Goal: Task Accomplishment & Management: Manage account settings

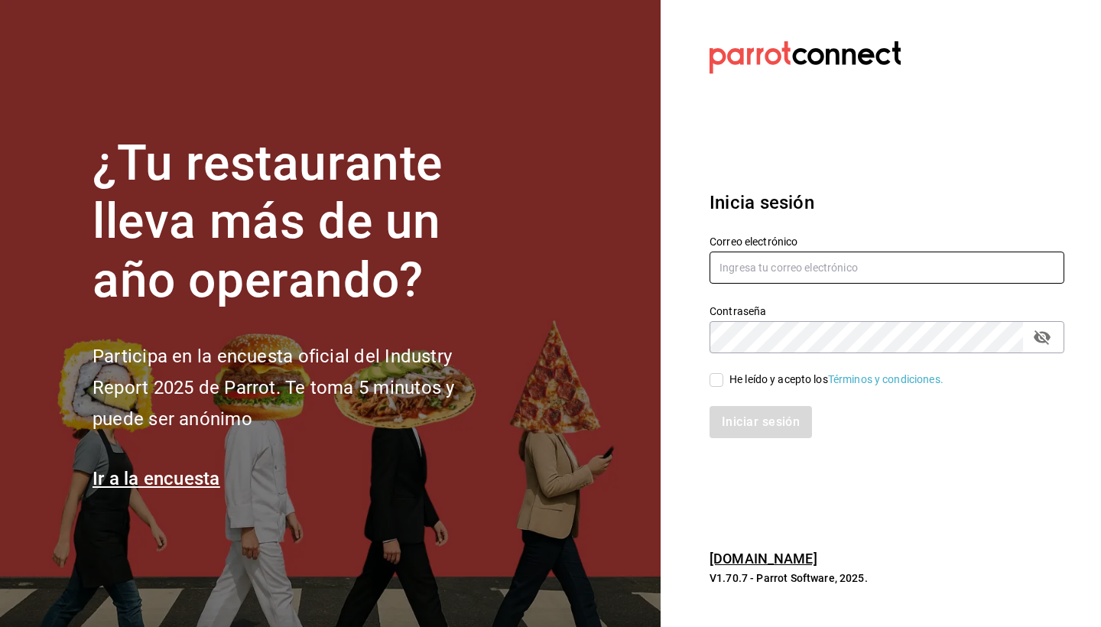
type input "goldenespressocafe@gmail.com"
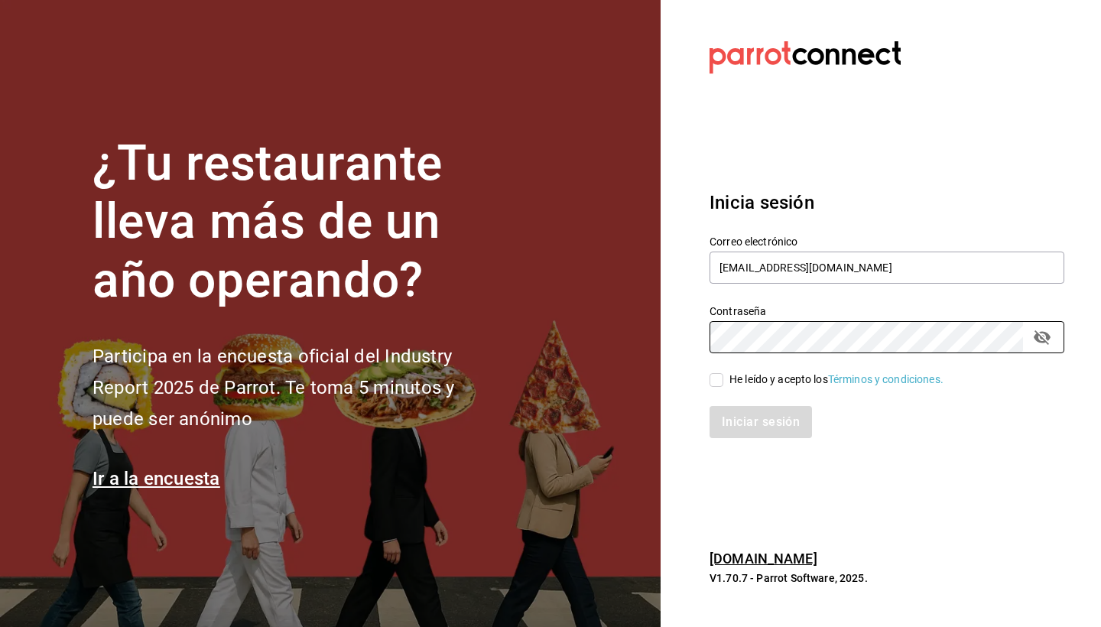
click at [719, 383] on input "He leído y acepto los Términos y condiciones." at bounding box center [716, 380] width 14 height 14
checkbox input "true"
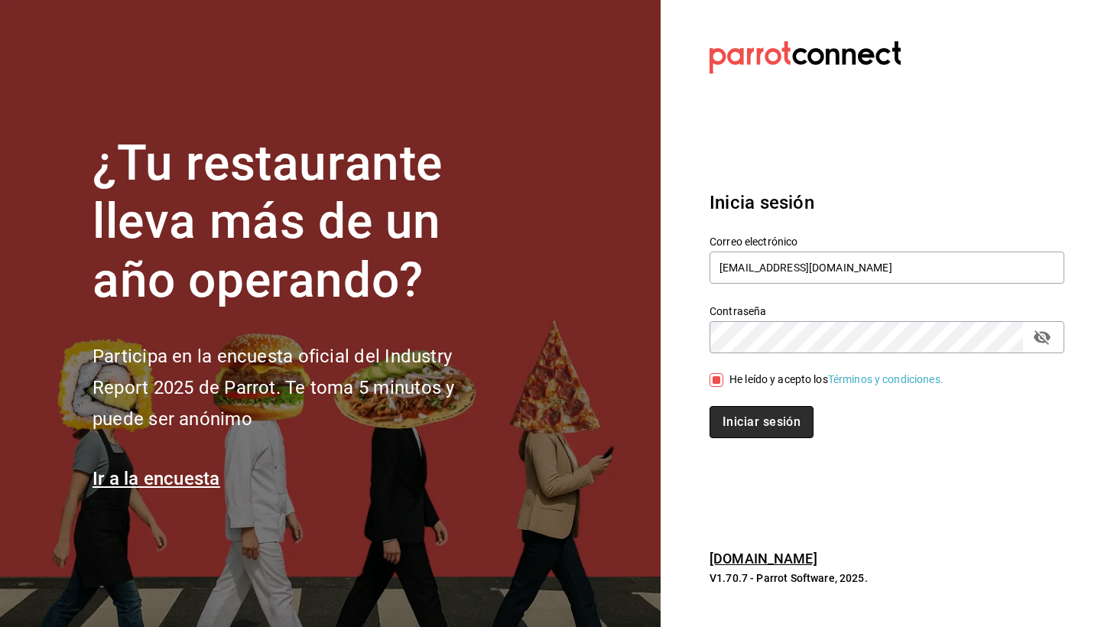
click at [755, 411] on button "Iniciar sesión" at bounding box center [761, 422] width 104 height 32
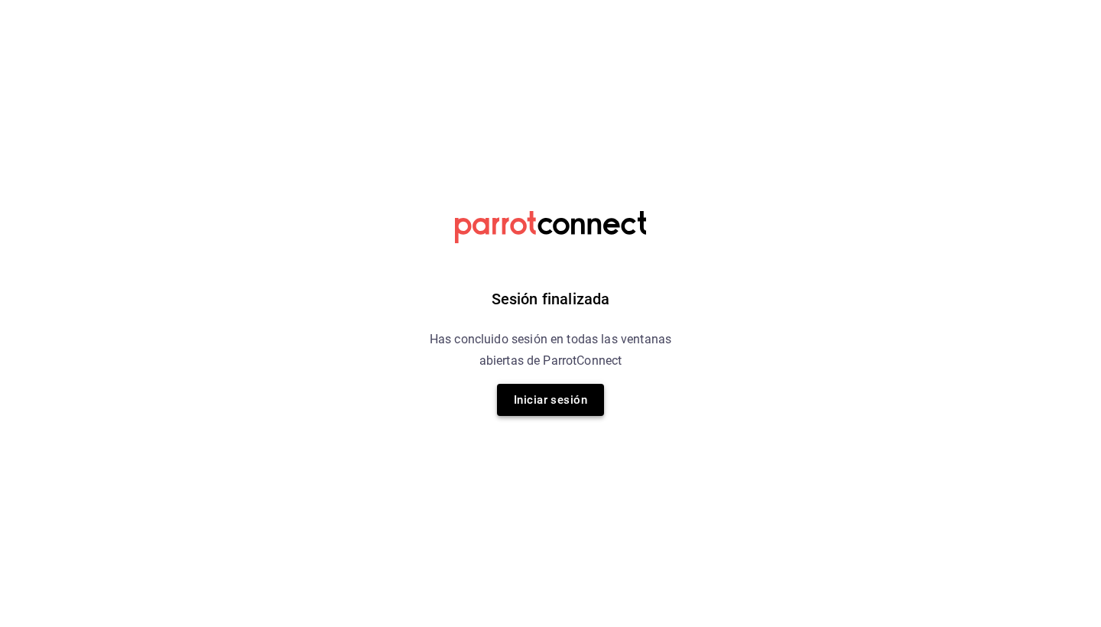
click at [557, 402] on button "Iniciar sesión" at bounding box center [550, 400] width 107 height 32
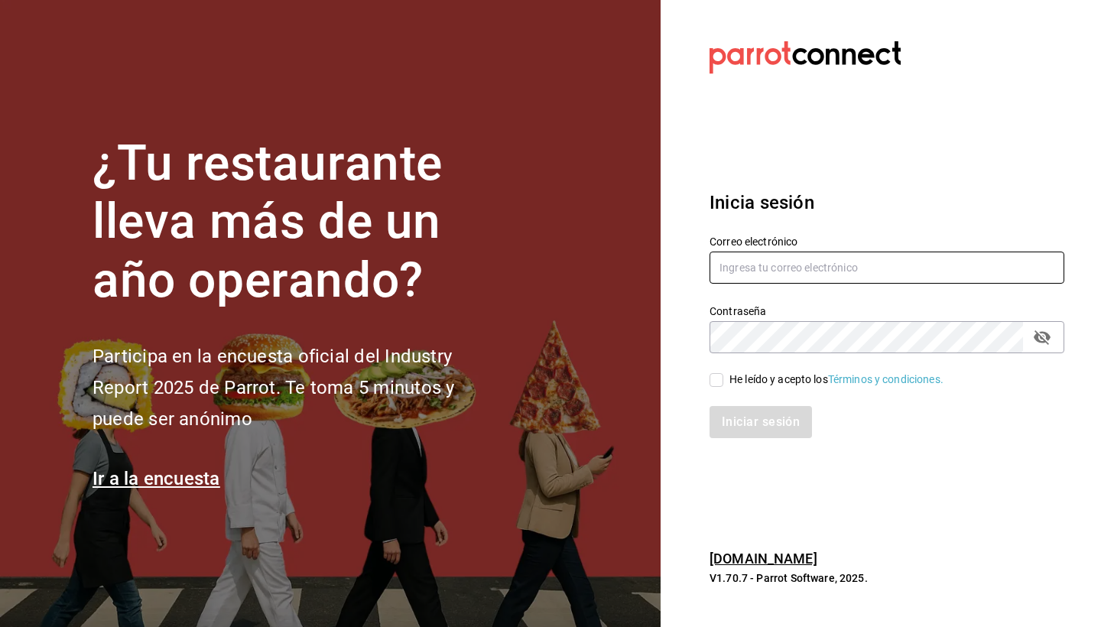
type input "goldenespressocafe@gmail.com"
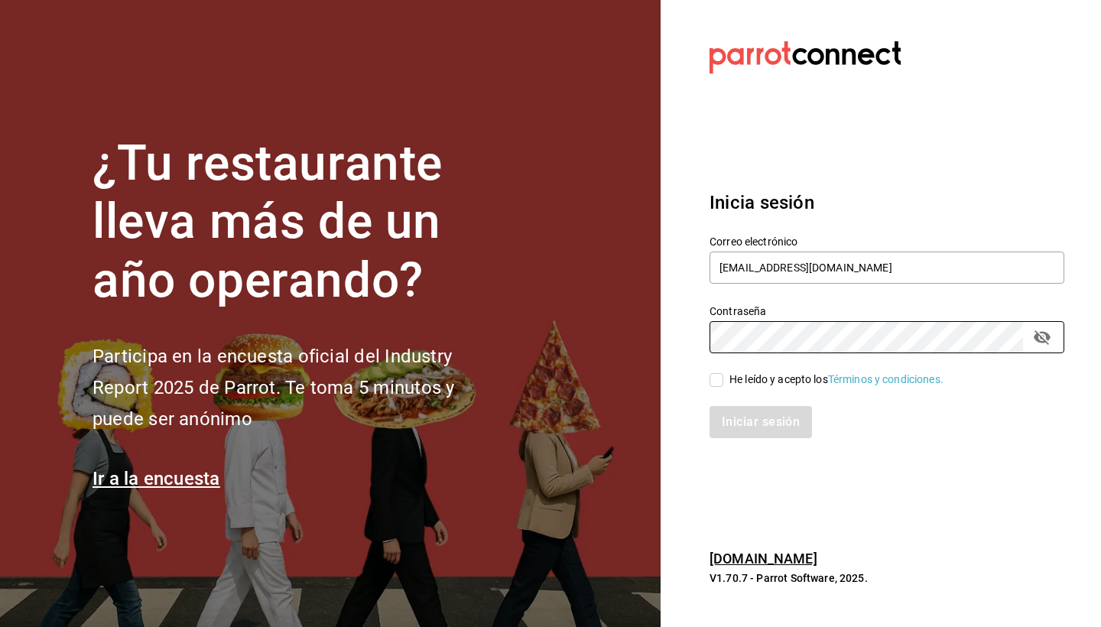
click at [717, 376] on input "He leído y acepto los Términos y condiciones." at bounding box center [716, 380] width 14 height 14
checkbox input "true"
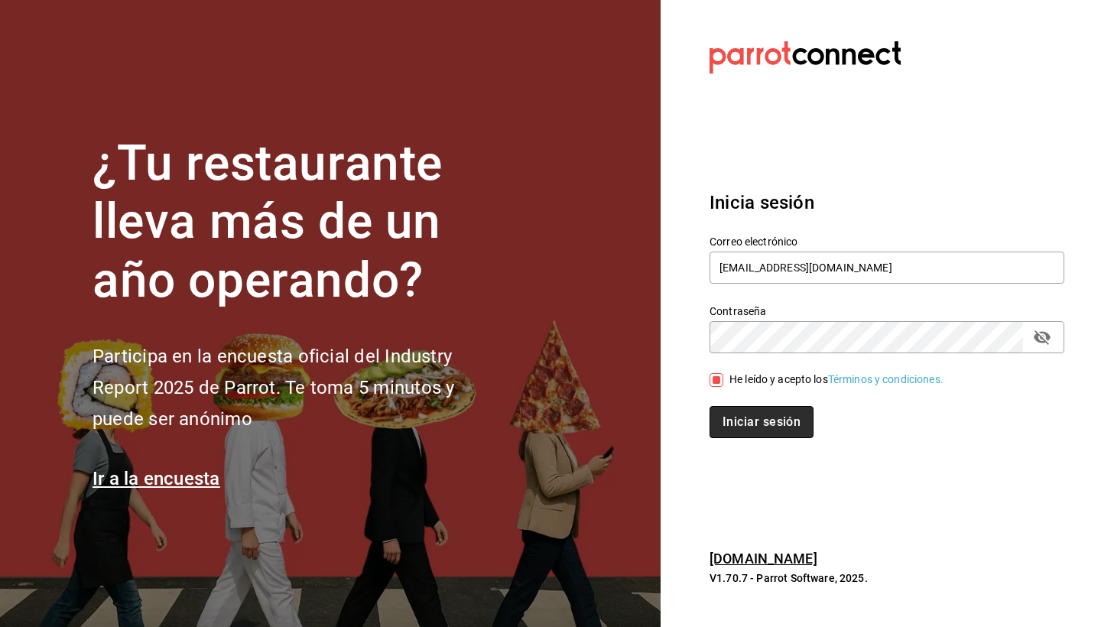
click at [738, 419] on button "Iniciar sesión" at bounding box center [761, 422] width 104 height 32
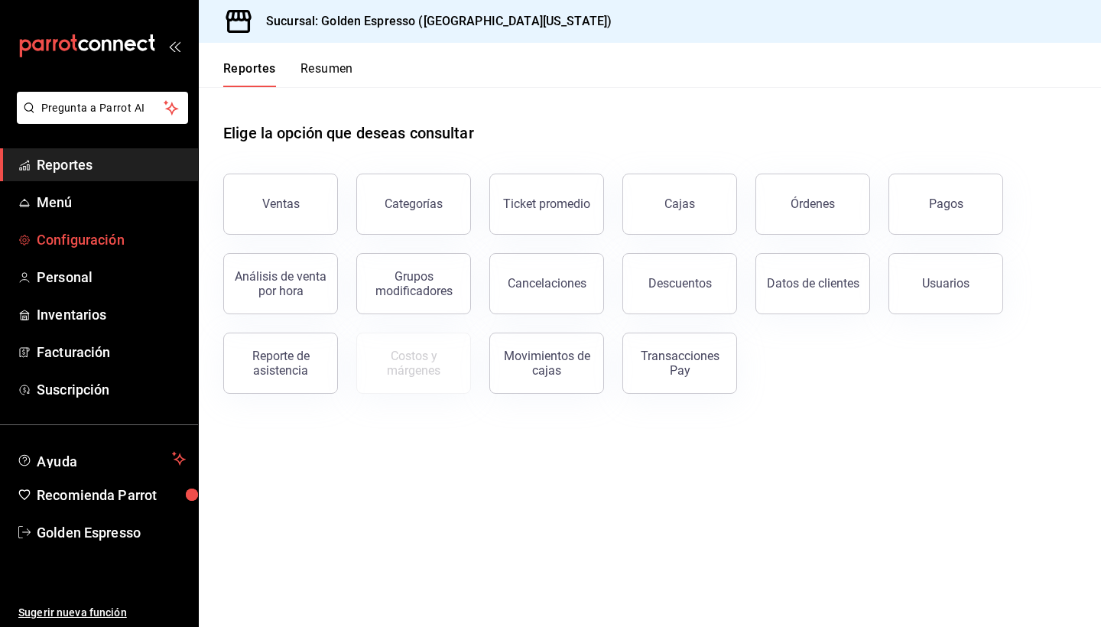
click at [82, 234] on span "Configuración" at bounding box center [111, 239] width 149 height 21
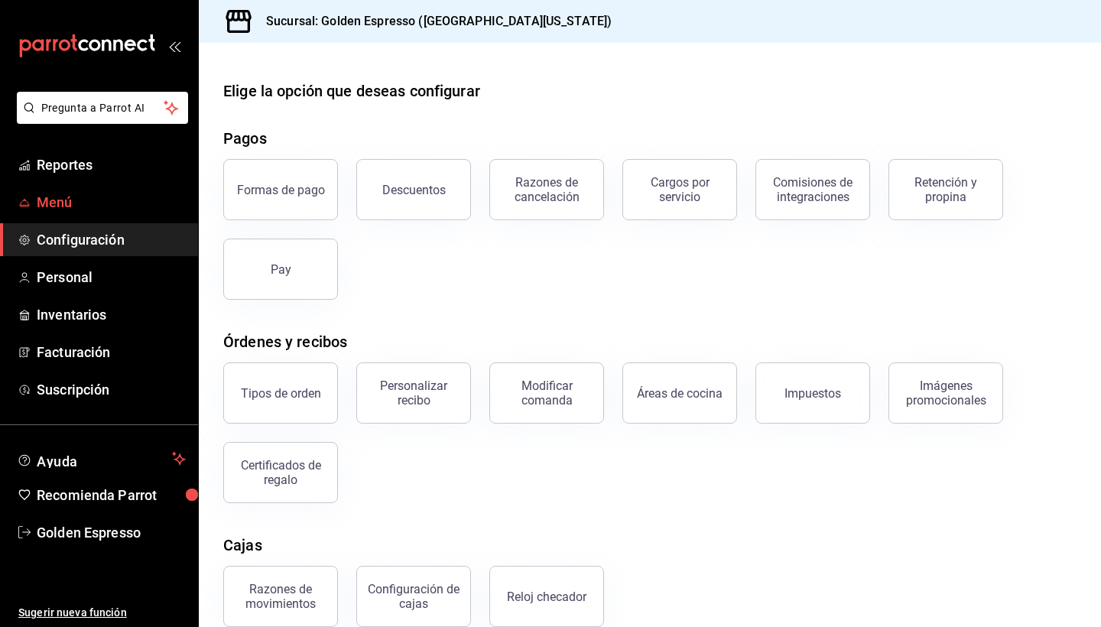
click at [69, 192] on span "Menú" at bounding box center [111, 202] width 149 height 21
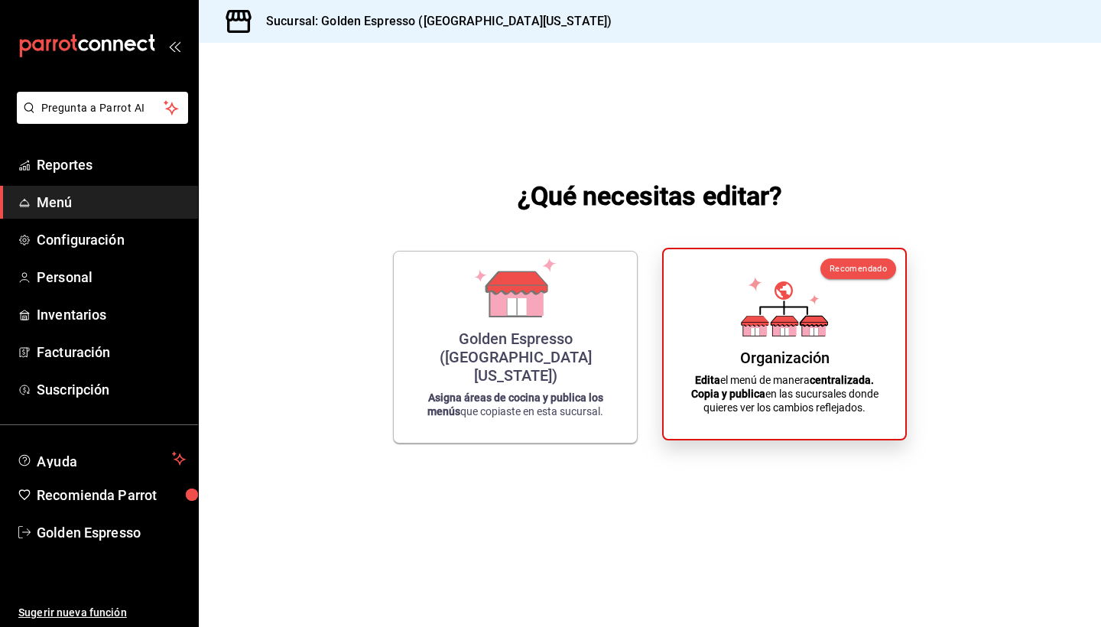
click at [791, 367] on div "Organización" at bounding box center [784, 358] width 89 height 18
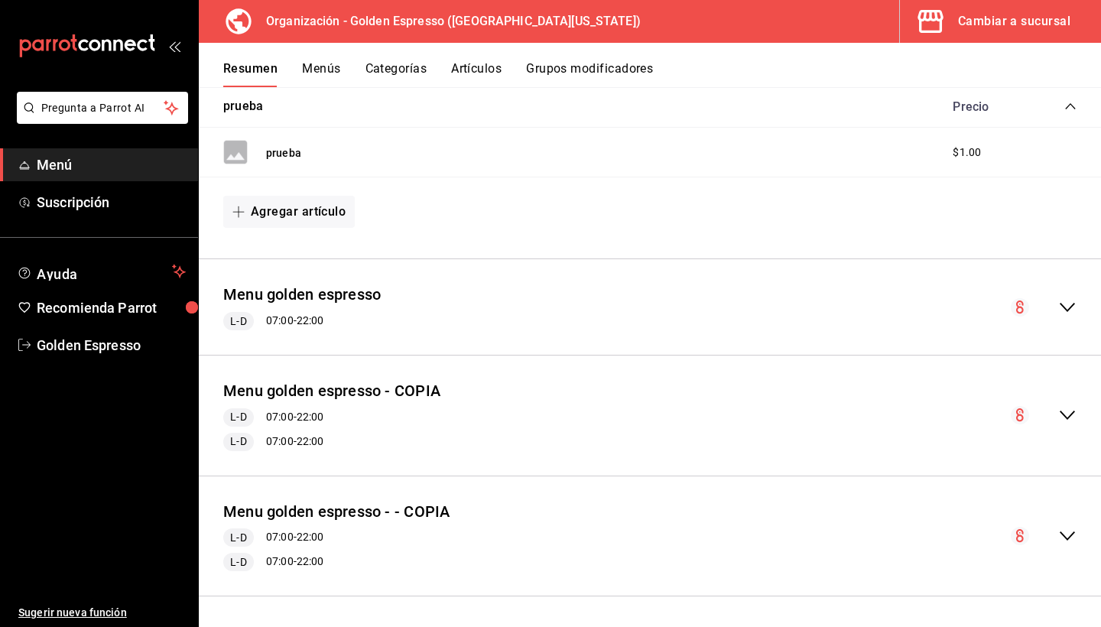
scroll to position [260, 0]
click at [365, 301] on button "Menu golden espresso" at bounding box center [301, 296] width 157 height 22
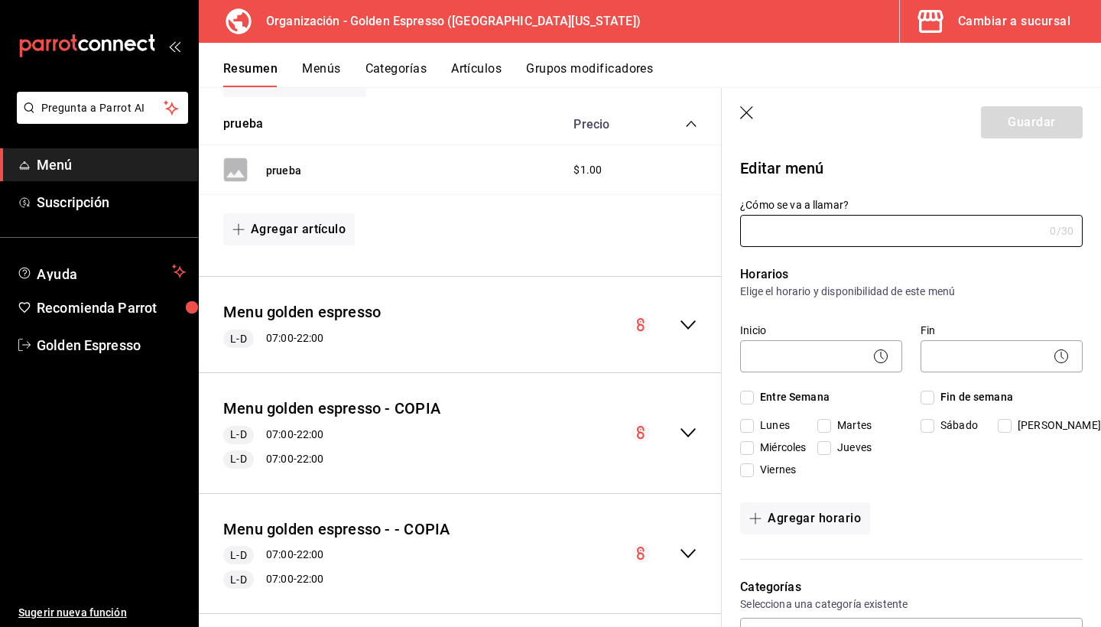
type input "Menu golden espresso"
checkbox input "true"
type input "1753225776747"
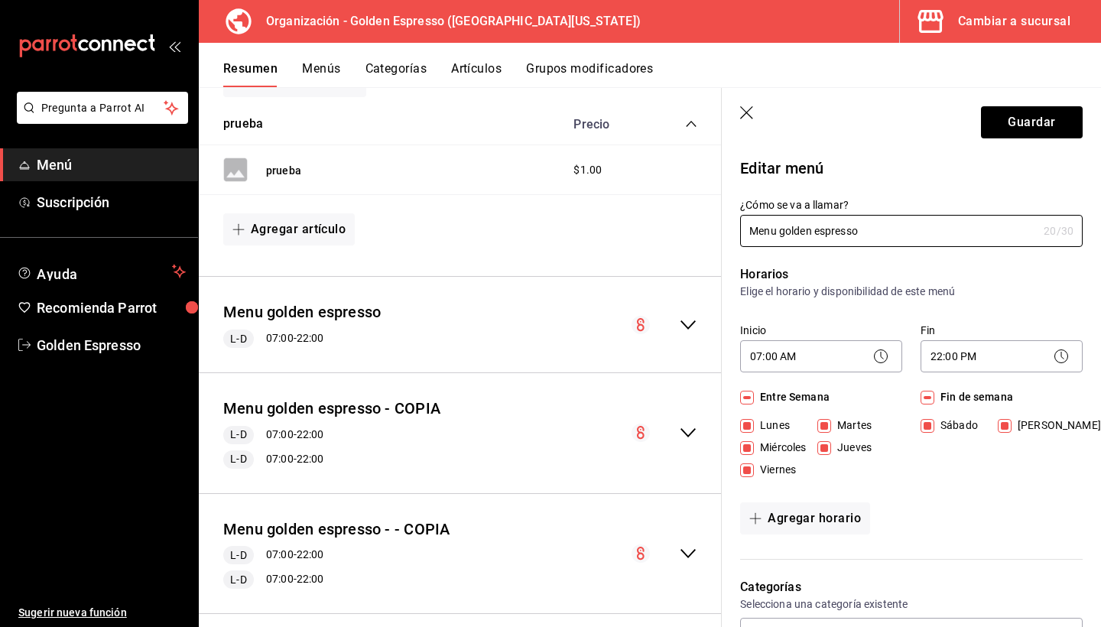
click at [317, 63] on button "Menús" at bounding box center [321, 74] width 38 height 26
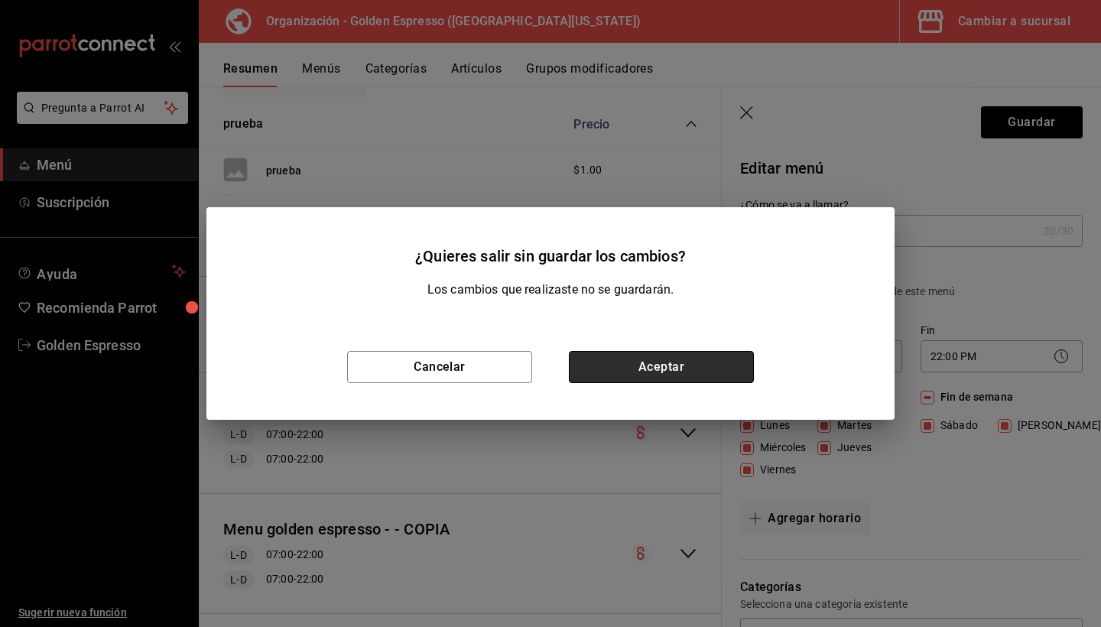
click at [667, 368] on button "Aceptar" at bounding box center [661, 367] width 185 height 32
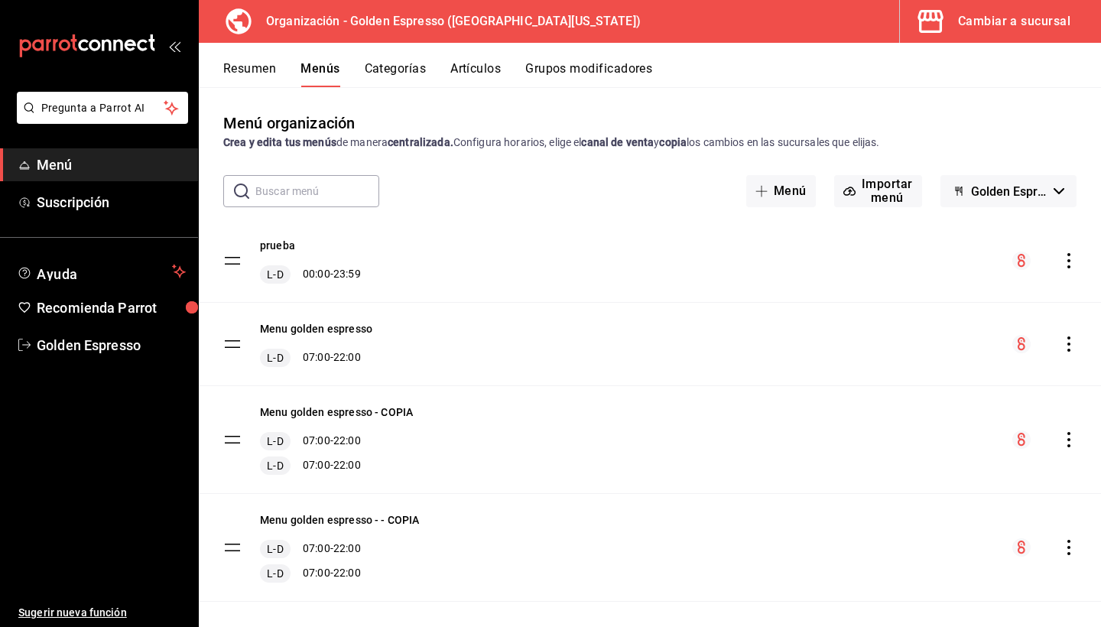
scroll to position [13, 0]
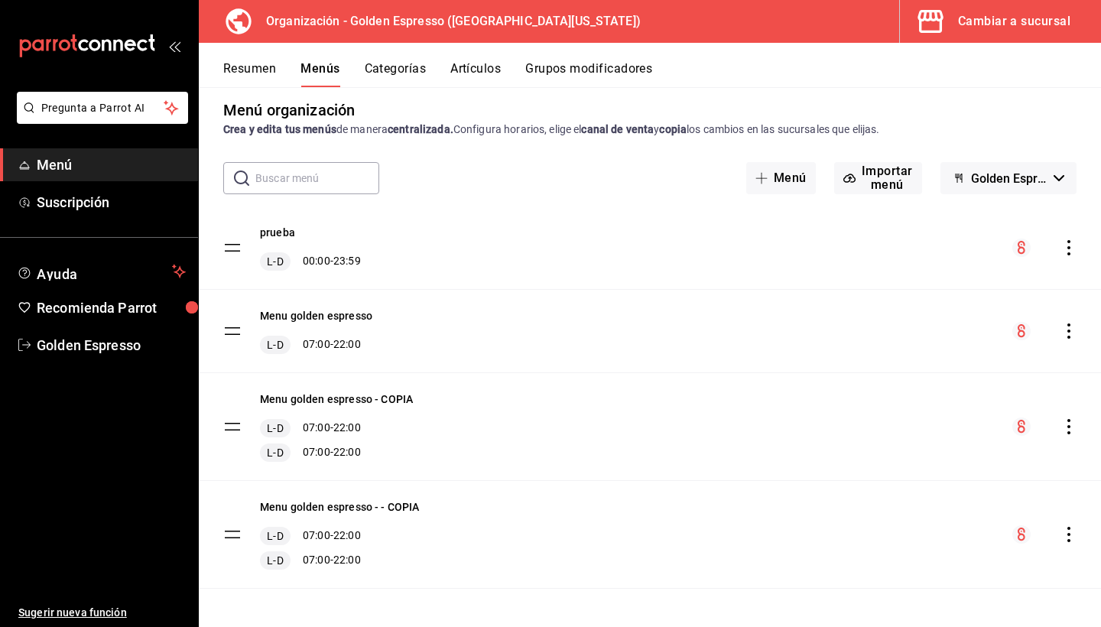
click at [263, 67] on button "Resumen" at bounding box center [249, 74] width 53 height 26
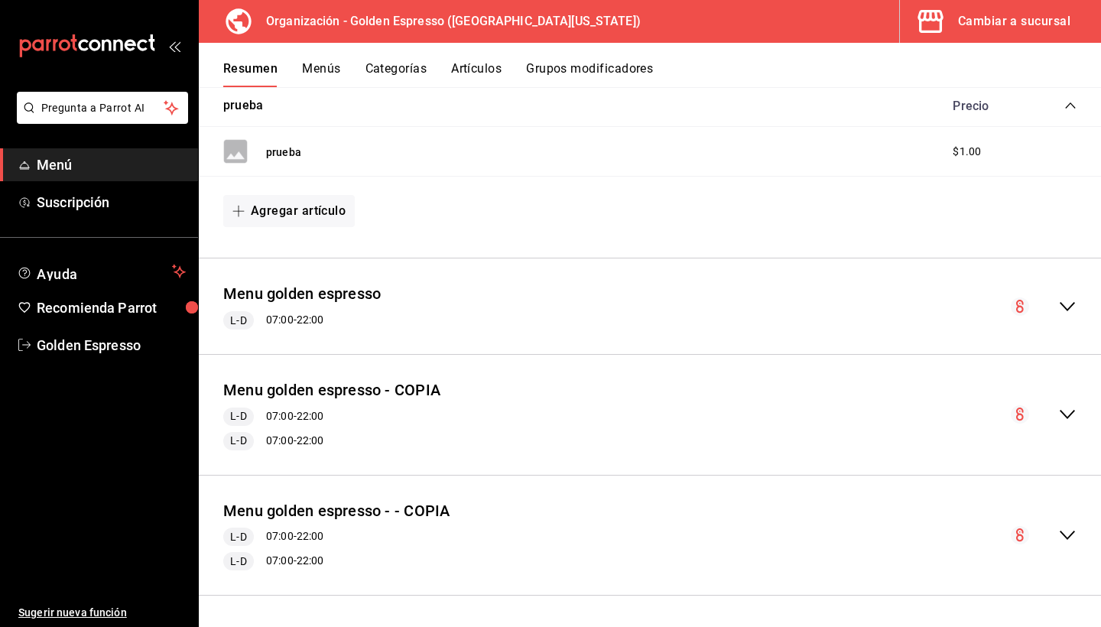
scroll to position [260, 0]
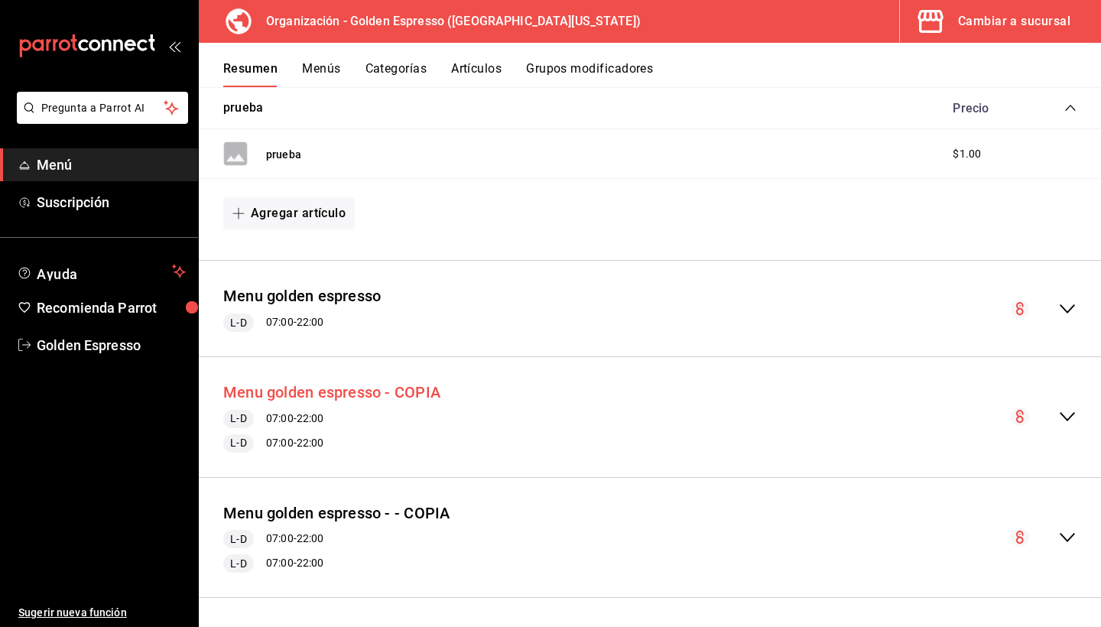
click at [368, 394] on button "Menu golden espresso - COPIA" at bounding box center [331, 392] width 217 height 22
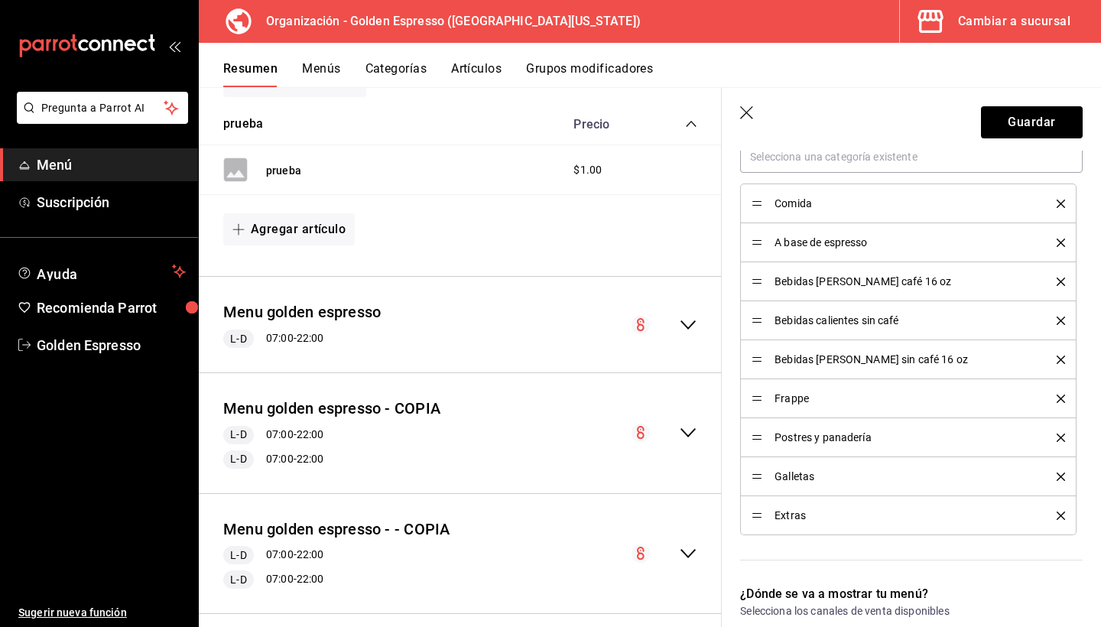
scroll to position [707, 0]
click at [790, 204] on span "Comida" at bounding box center [903, 205] width 259 height 11
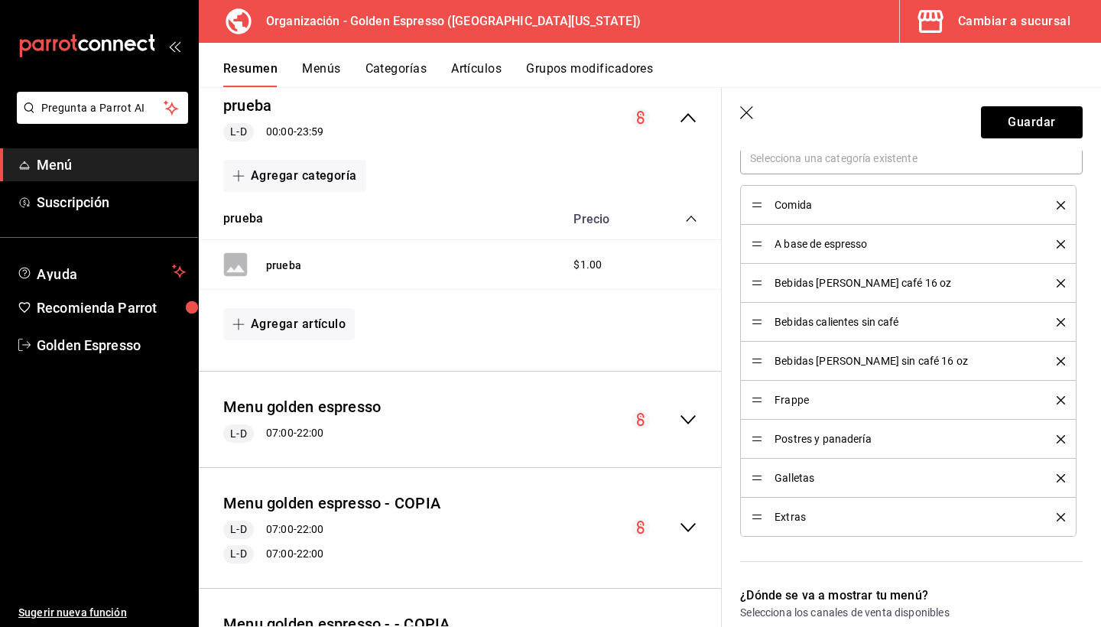
scroll to position [276, 0]
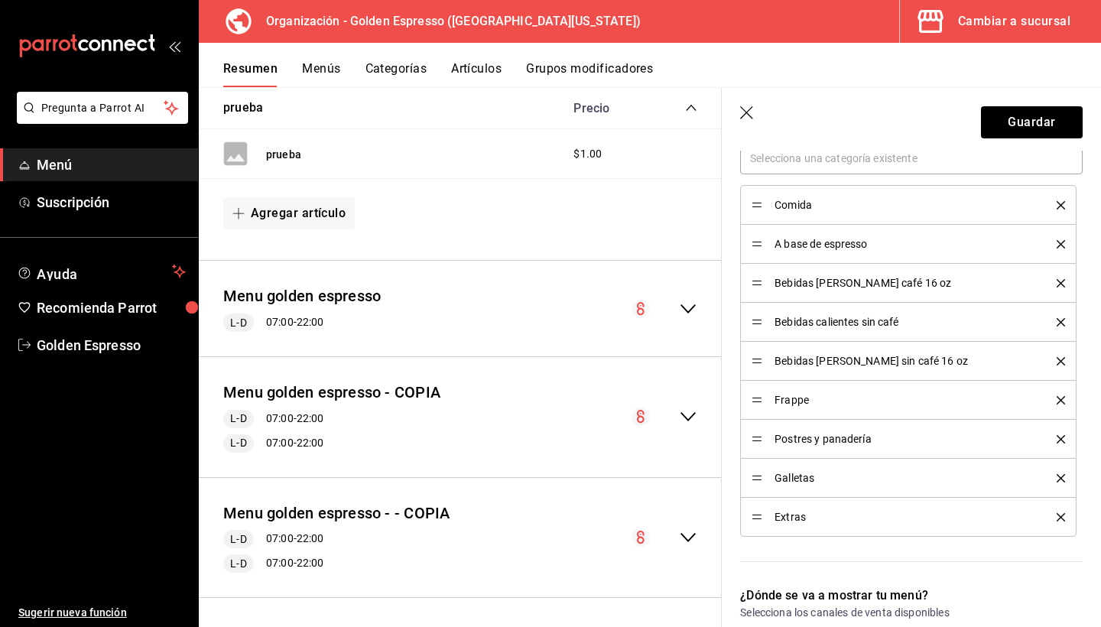
click at [459, 75] on button "Artículos" at bounding box center [476, 74] width 50 height 26
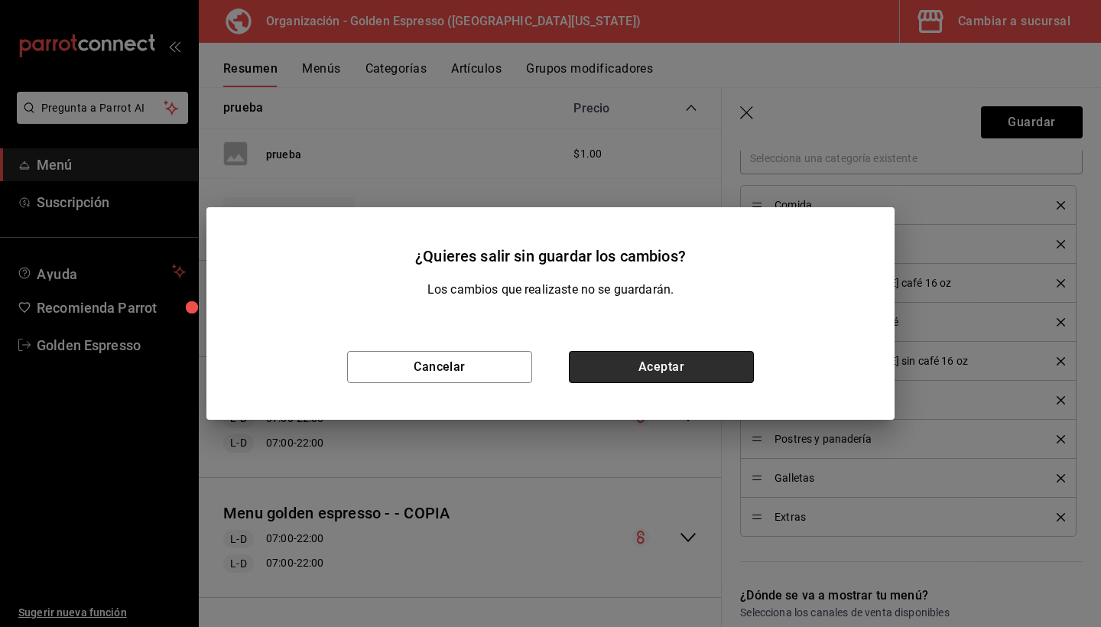
click at [644, 375] on button "Aceptar" at bounding box center [661, 367] width 185 height 32
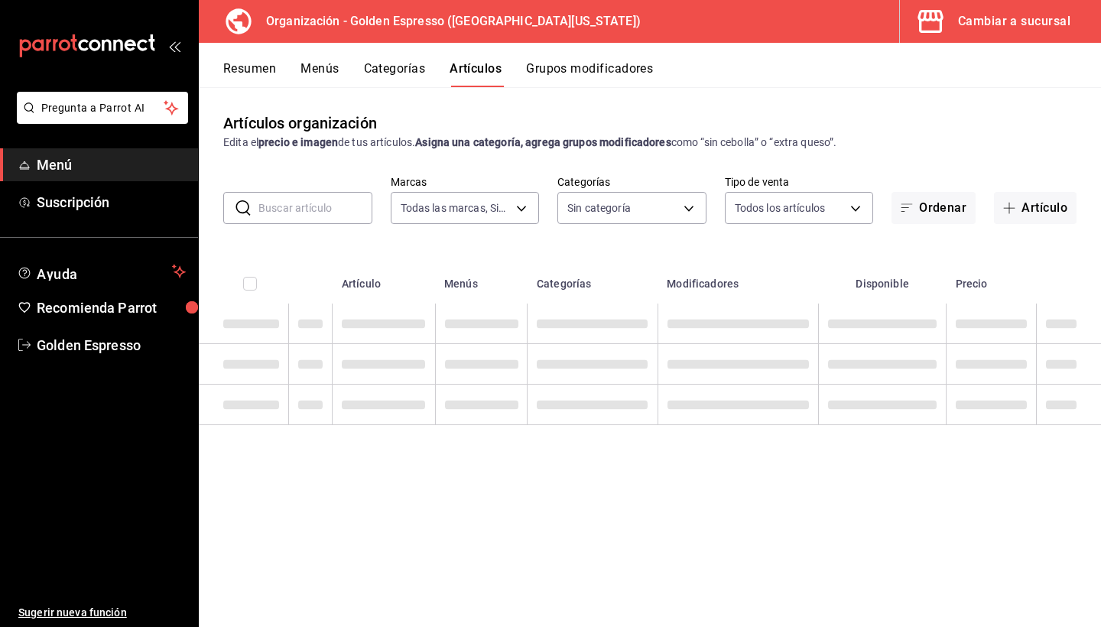
type input "1f2cbe80-1f2e-4bf1-bd89-40a538b239a1"
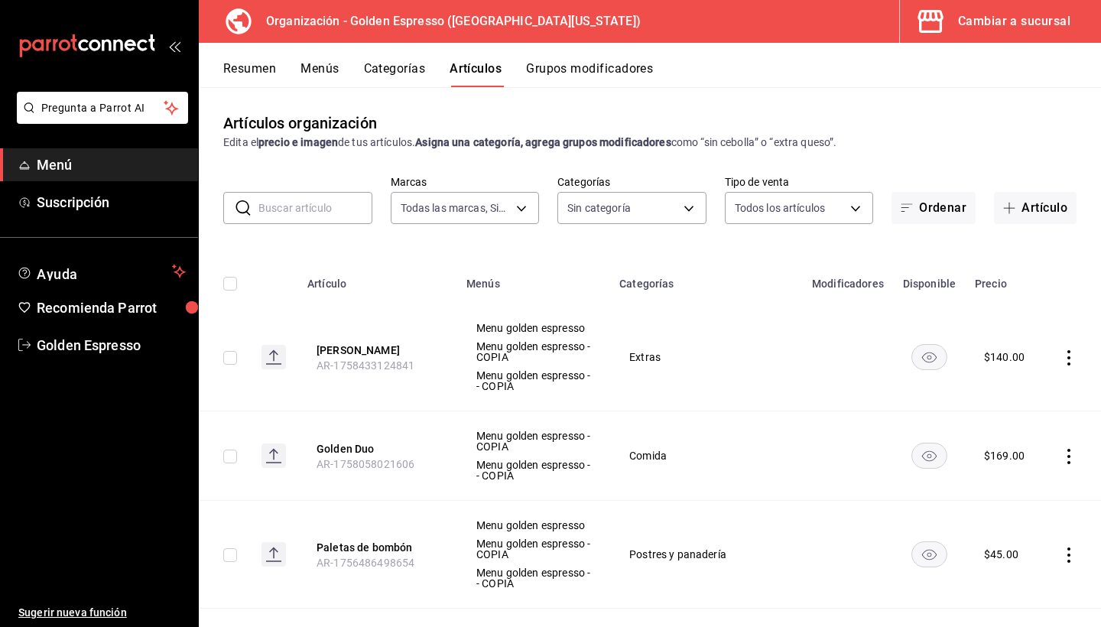
type input "82b5ce46-820a-498c-b812-862b3e41bfa8,ab560703-94aa-431c-9ef1-ec965bf84642,27f25…"
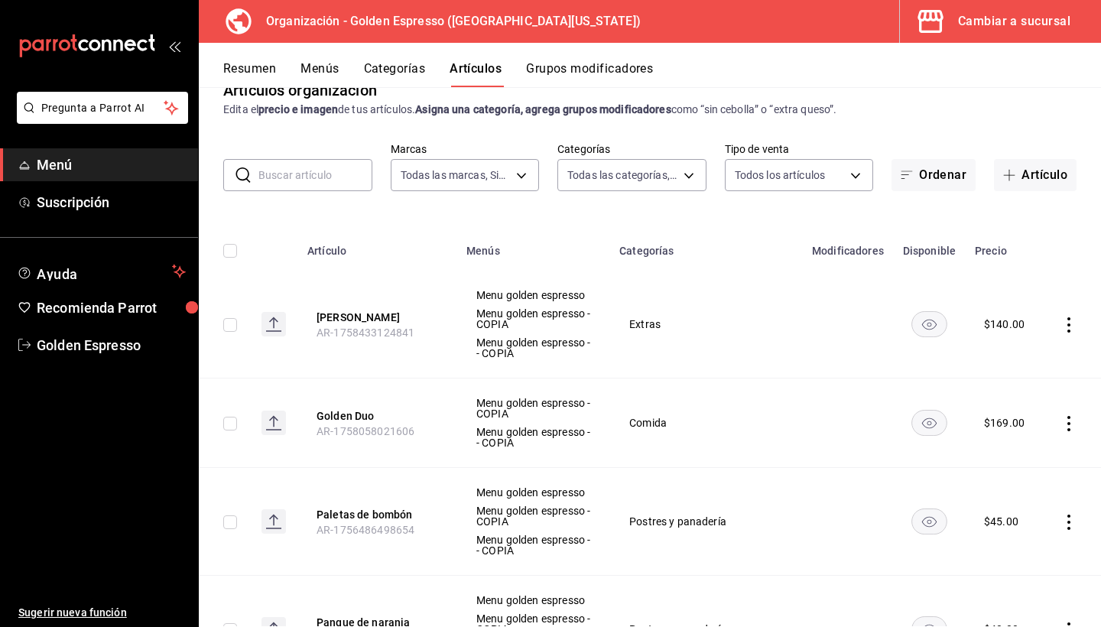
scroll to position [35, 0]
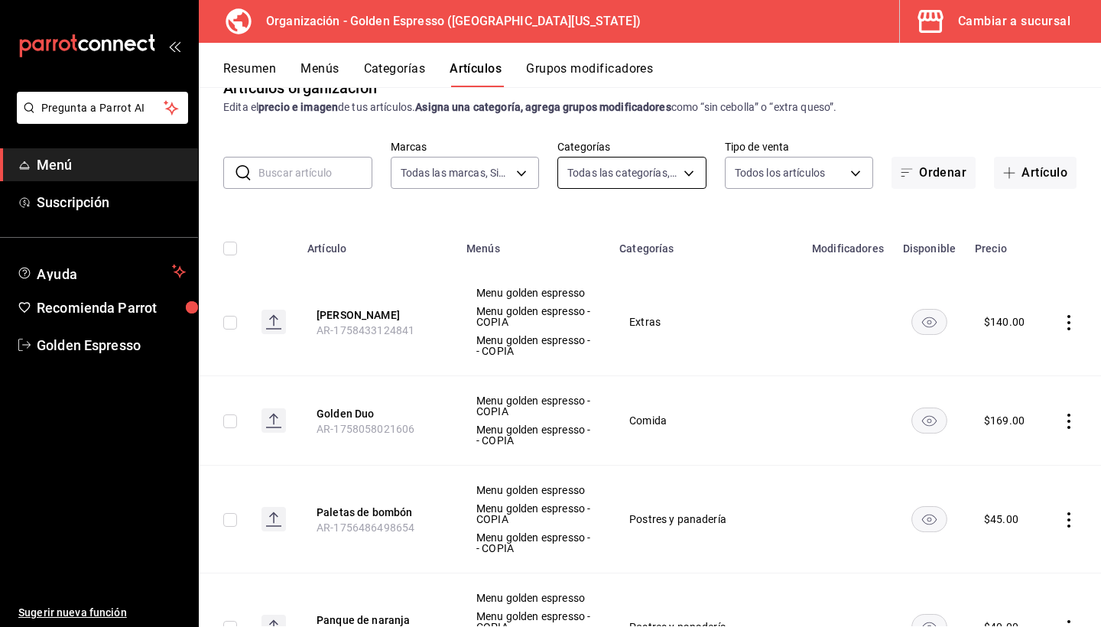
click at [670, 177] on body "Pregunta a Parrot AI Menú Suscripción Ayuda Recomienda Parrot Golden Espresso S…" at bounding box center [550, 313] width 1101 height 627
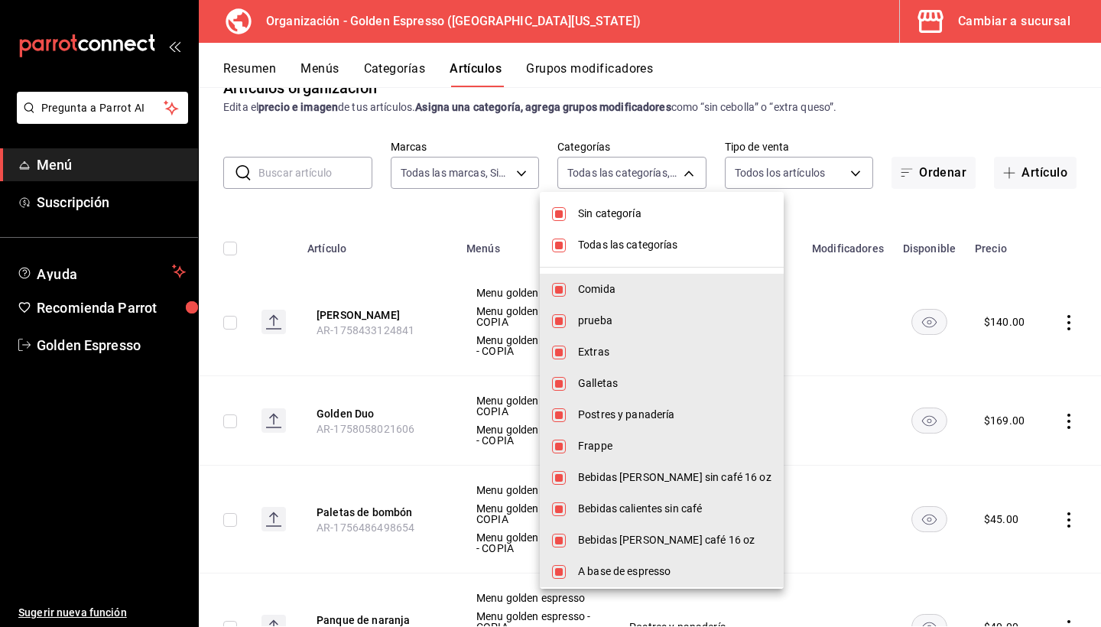
click at [637, 201] on li "Sin categoría" at bounding box center [662, 213] width 244 height 31
checkbox input "false"
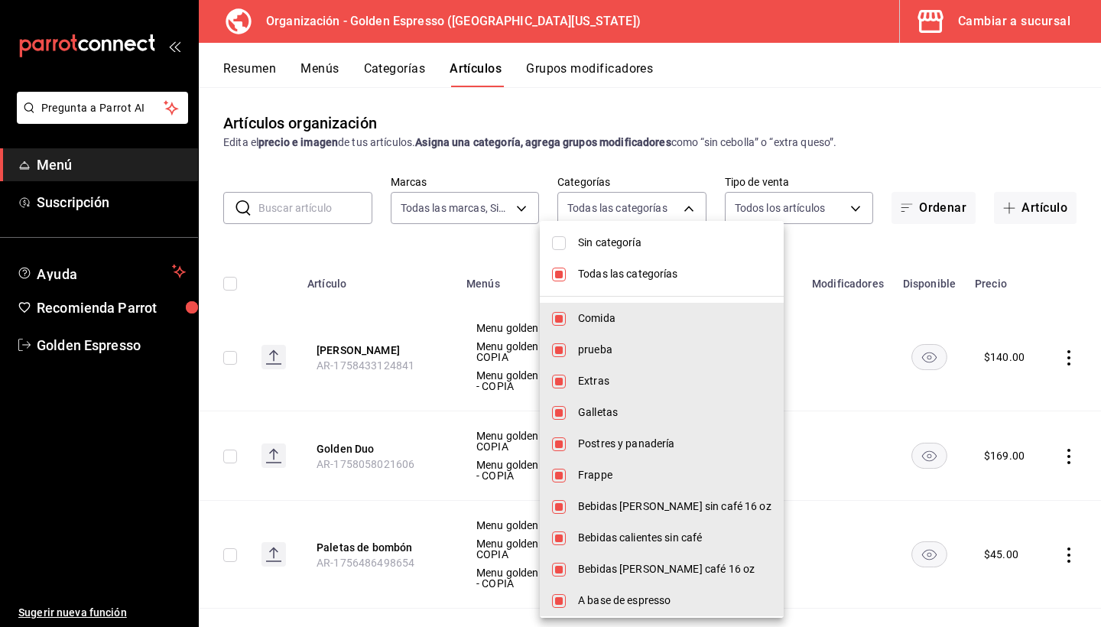
click at [636, 275] on span "Todas las categorías" at bounding box center [674, 274] width 193 height 16
checkbox input "false"
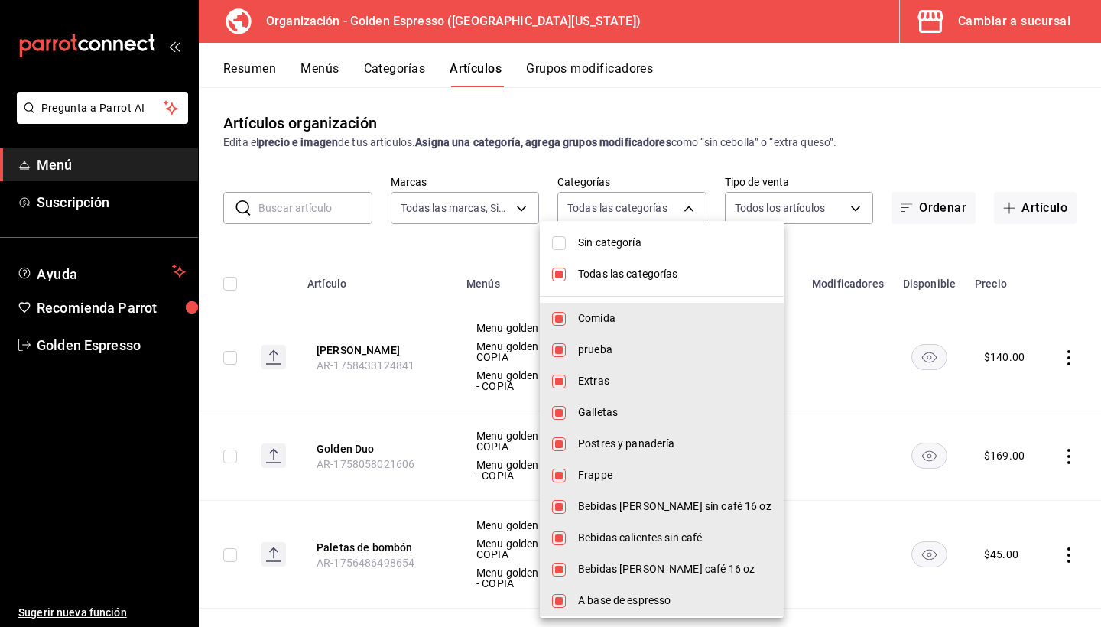
checkbox input "false"
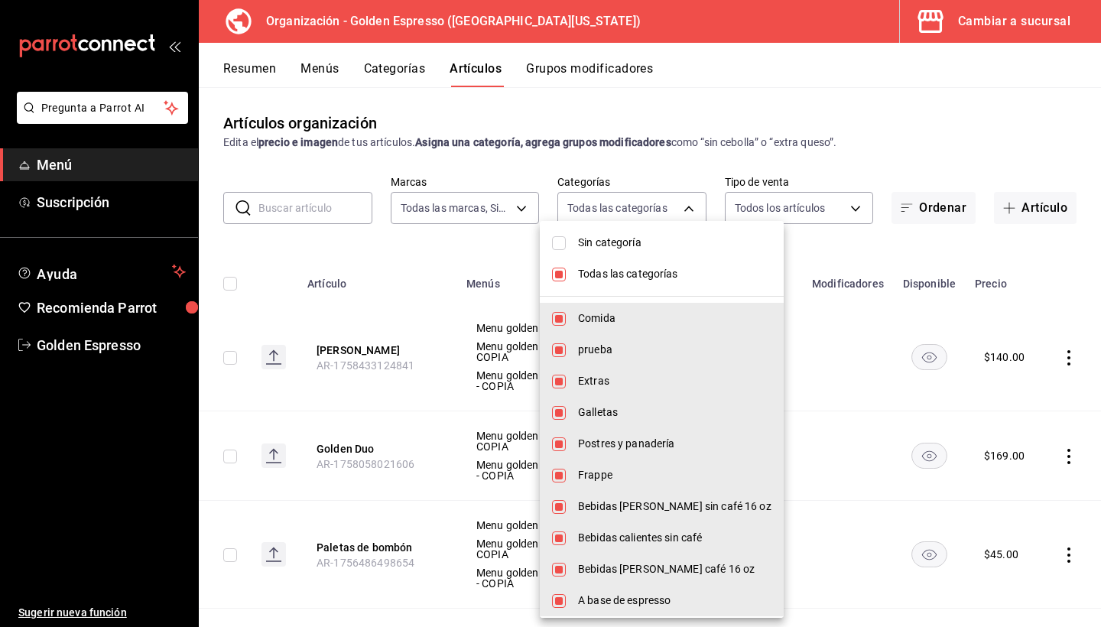
checkbox input "false"
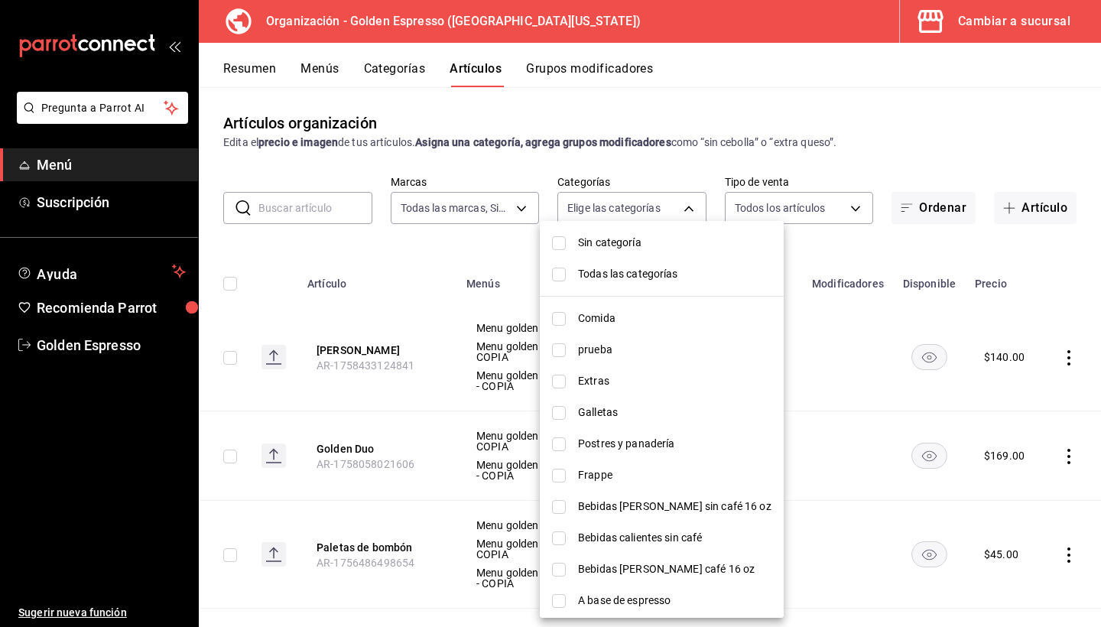
click at [625, 323] on span "Comida" at bounding box center [674, 318] width 193 height 16
type input "82b5ce46-820a-498c-b812-862b3e41bfa8"
checkbox input "true"
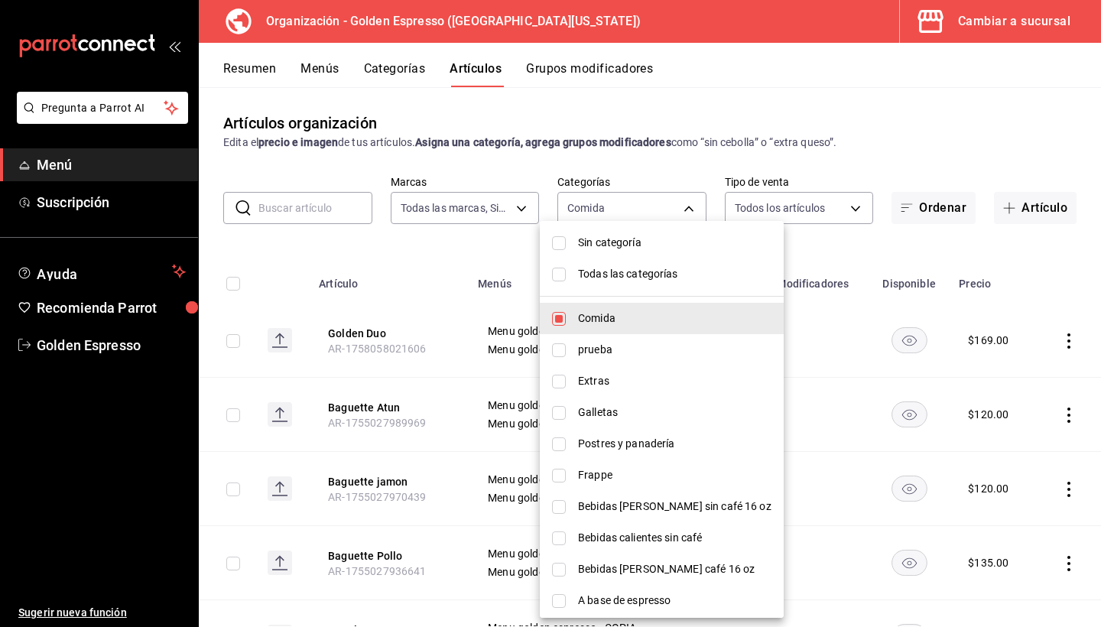
click at [826, 154] on div at bounding box center [550, 313] width 1101 height 627
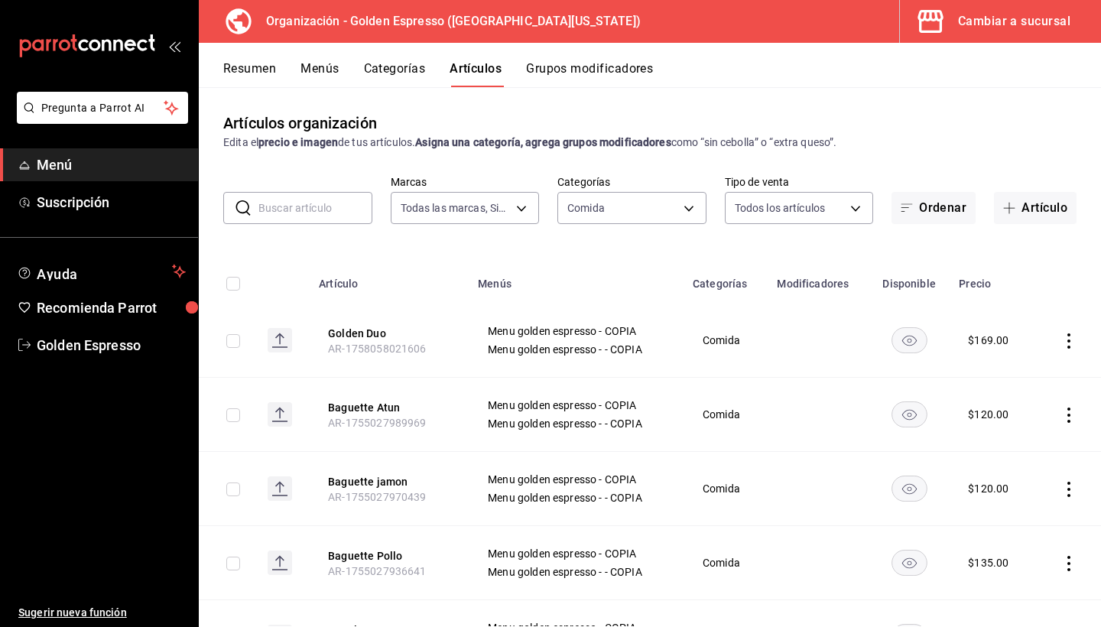
click at [268, 70] on button "Resumen" at bounding box center [249, 74] width 53 height 26
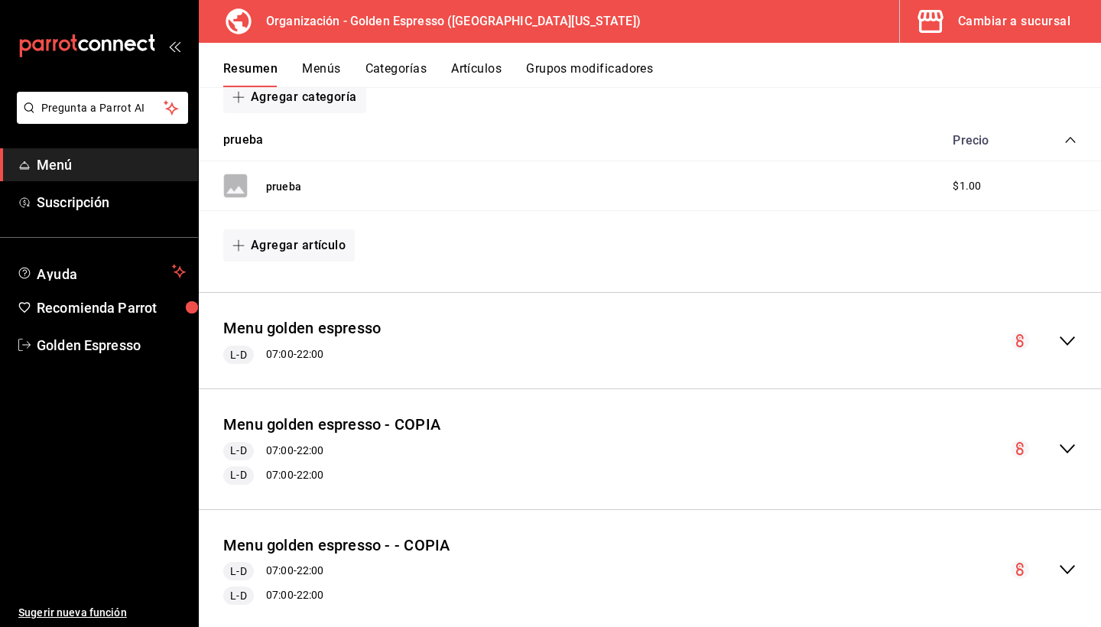
scroll to position [232, 0]
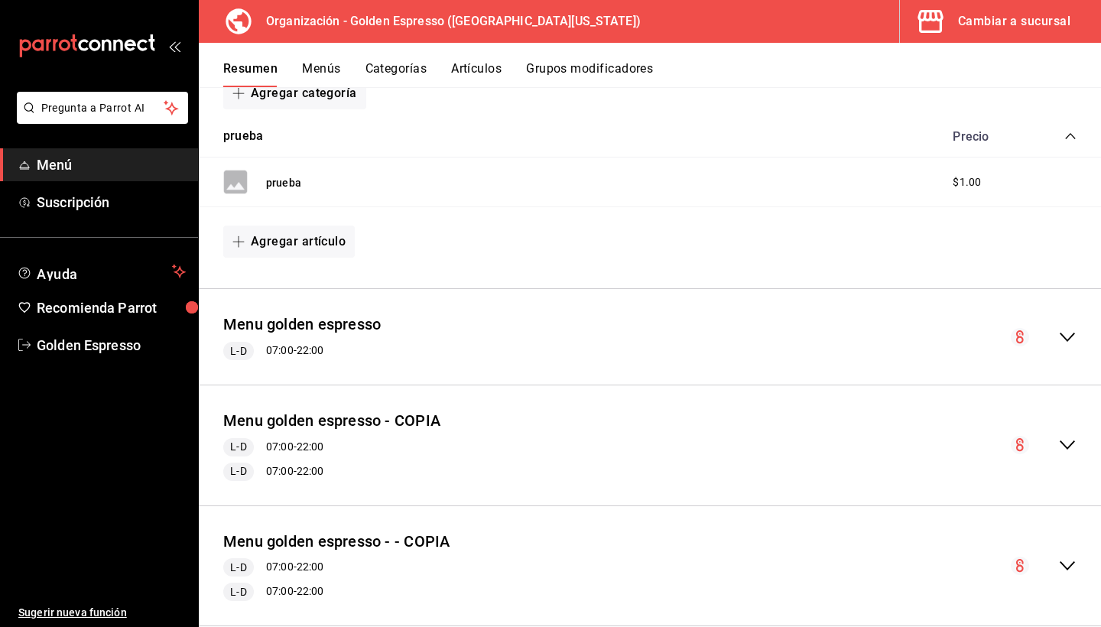
click at [1067, 446] on icon "collapse-menu-row" at bounding box center [1067, 444] width 15 height 9
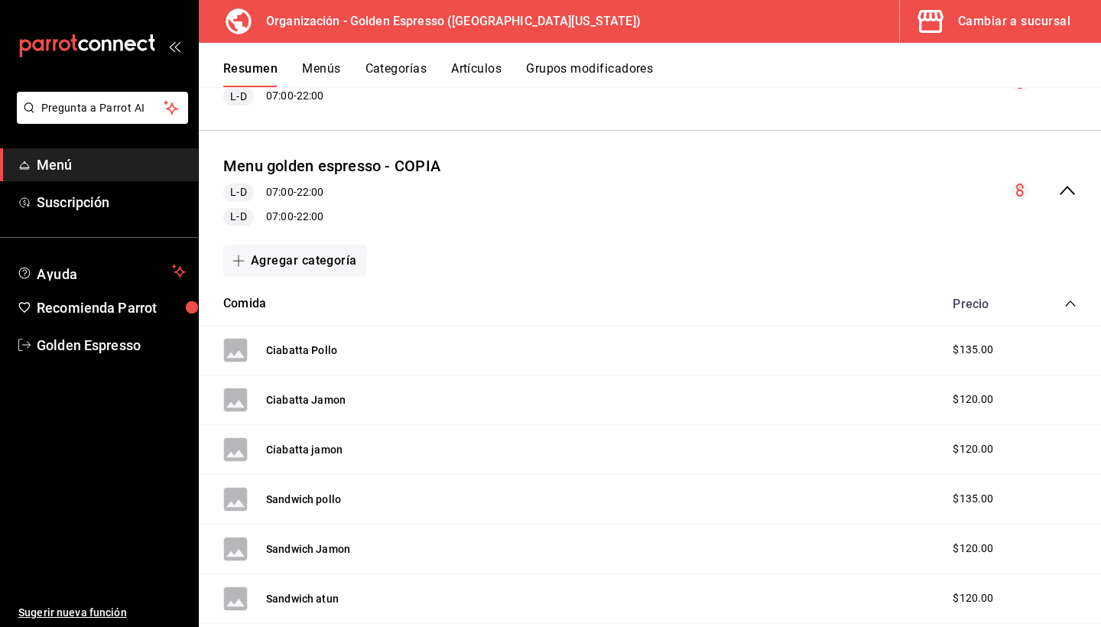
scroll to position [494, 0]
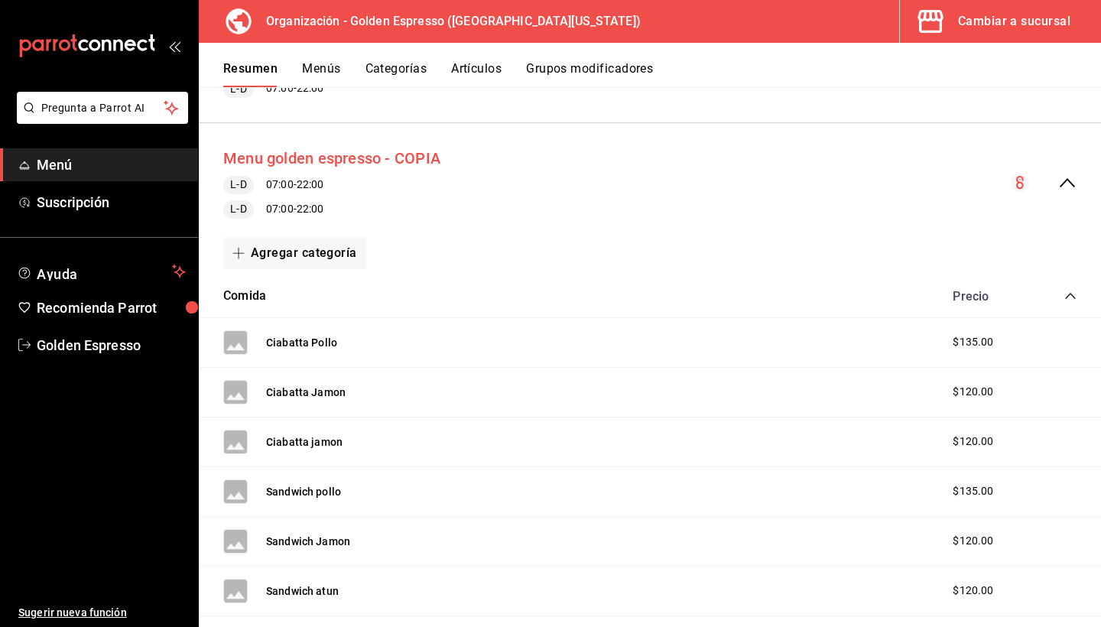
click at [406, 161] on button "Menu golden espresso - COPIA" at bounding box center [331, 159] width 217 height 22
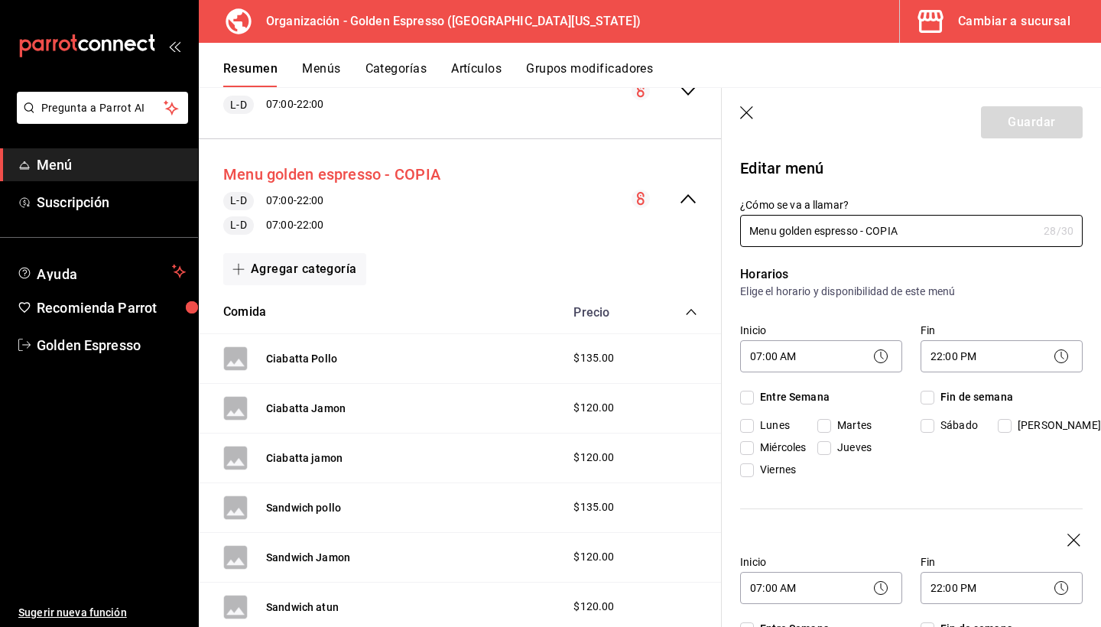
checkbox input "true"
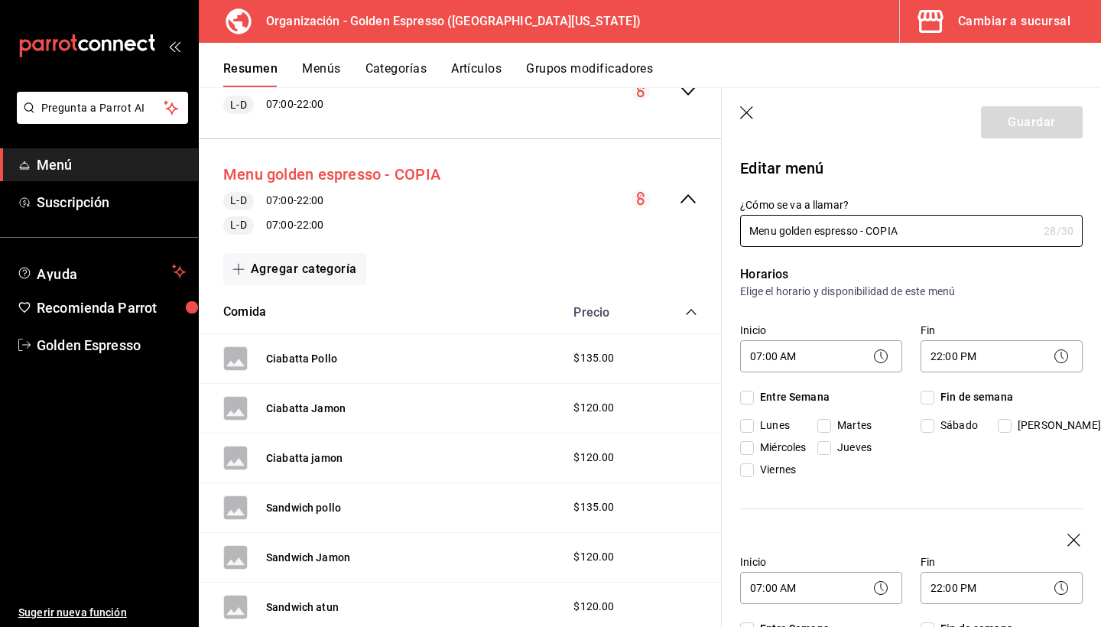
checkbox input "true"
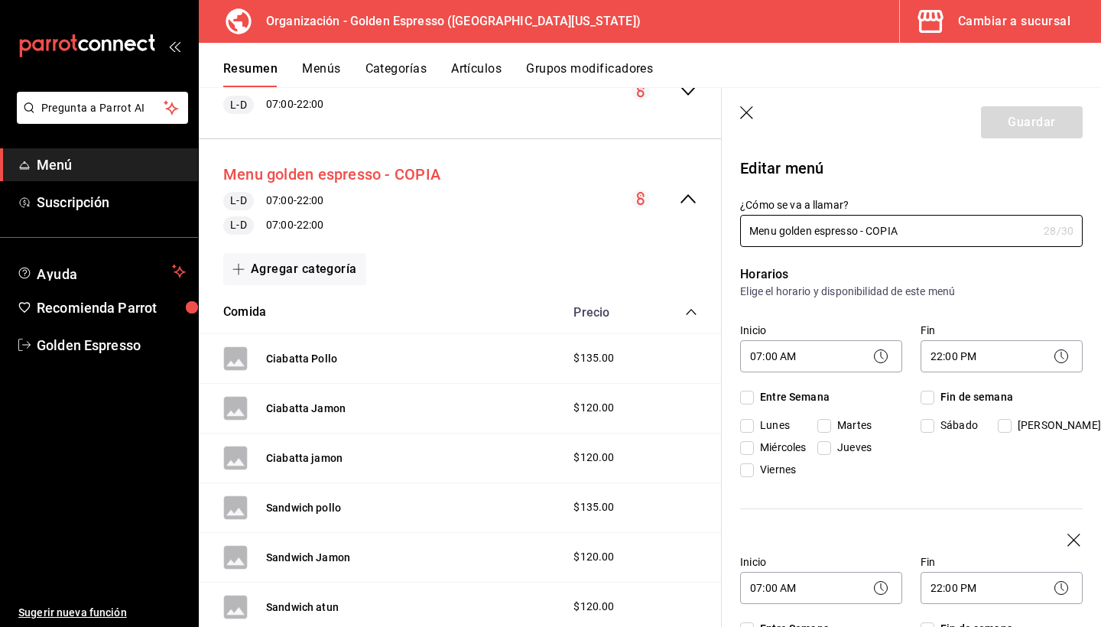
checkbox input "true"
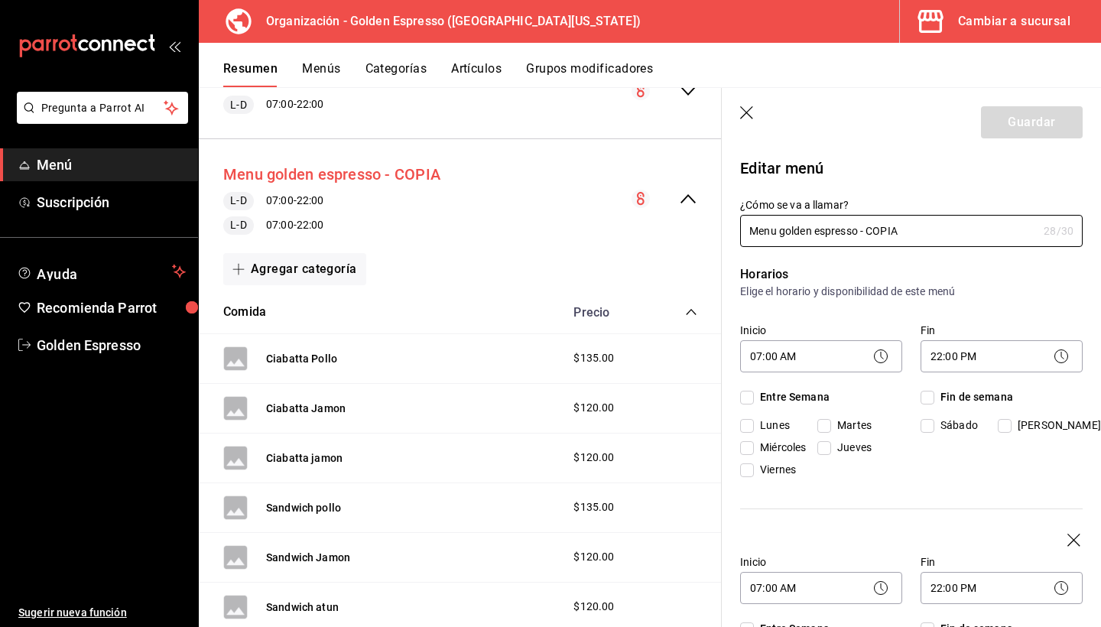
checkbox input "true"
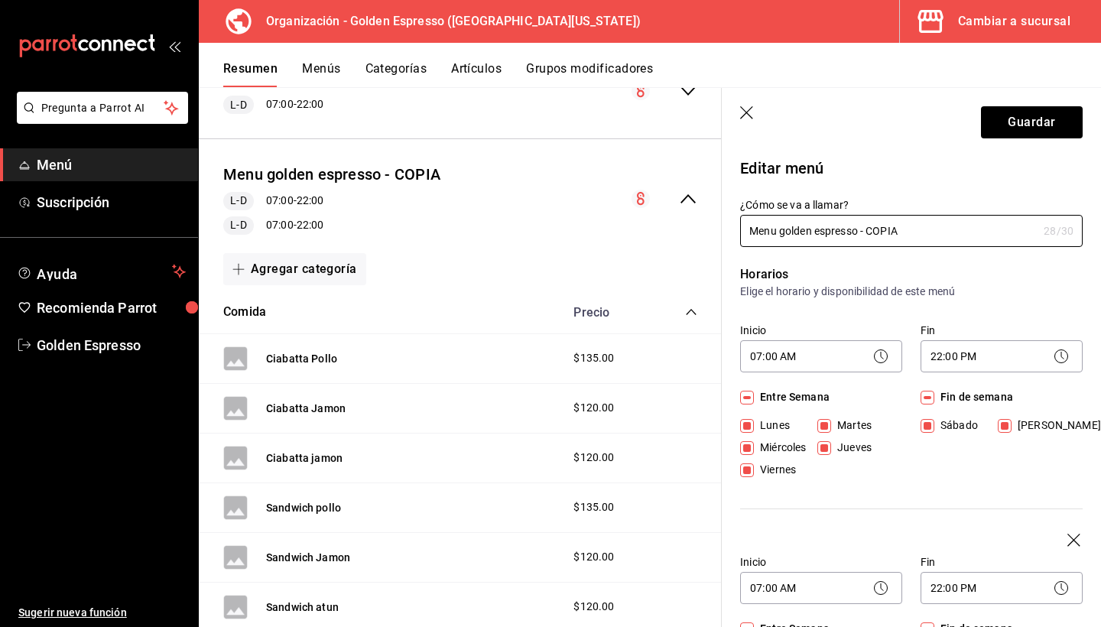
click at [752, 129] on header "Guardar" at bounding box center [911, 119] width 379 height 63
click at [748, 127] on header "Guardar" at bounding box center [911, 119] width 379 height 63
click at [747, 113] on icon "button" at bounding box center [746, 112] width 13 height 13
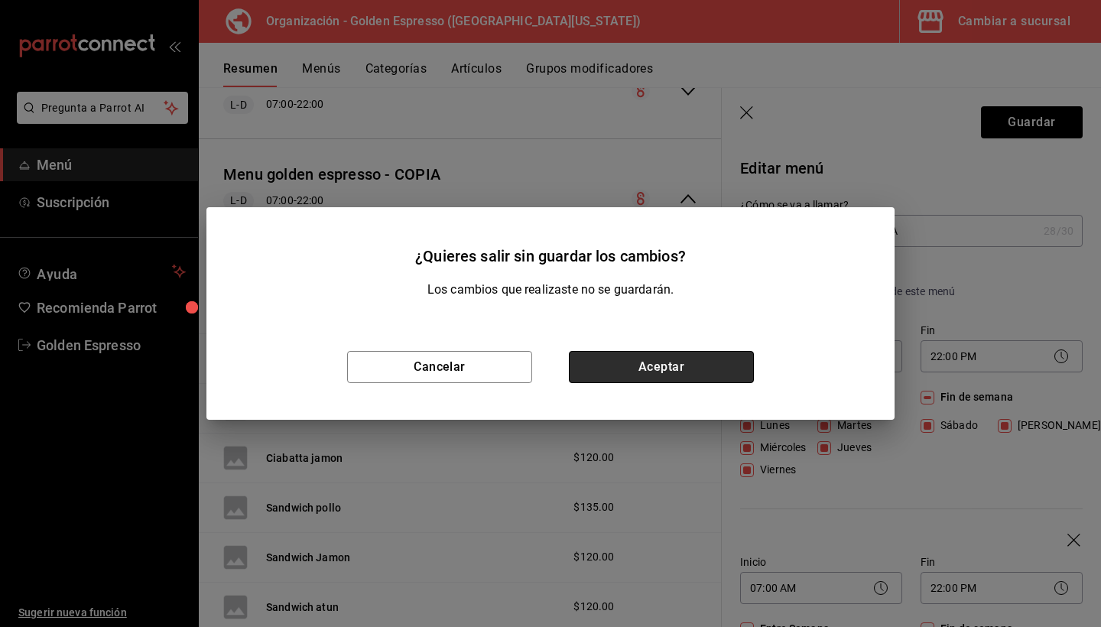
click at [672, 366] on button "Aceptar" at bounding box center [661, 367] width 185 height 32
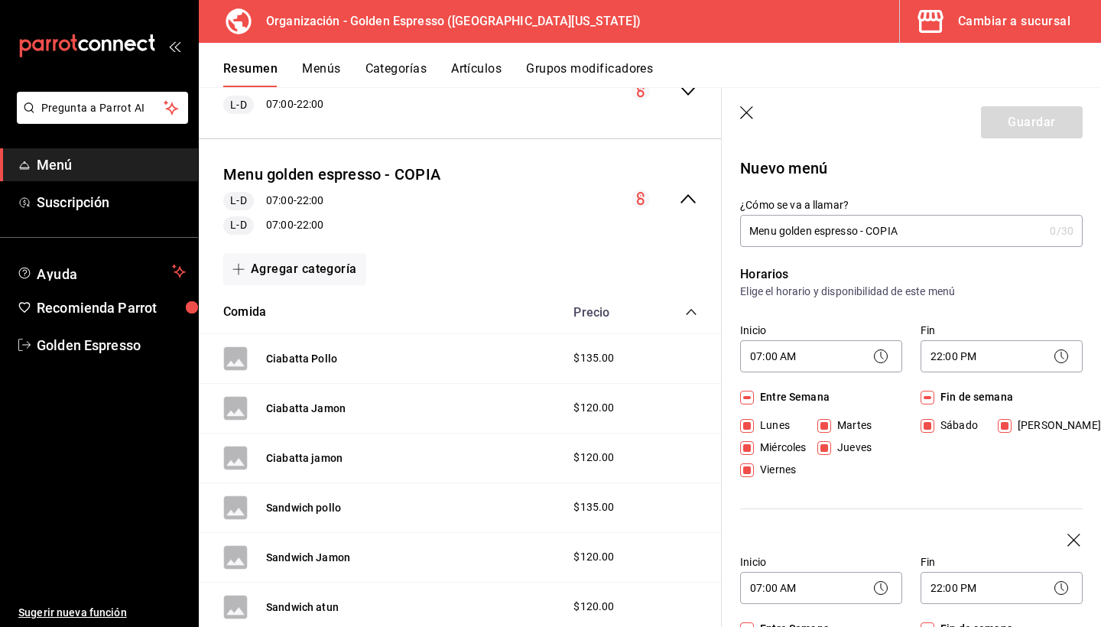
checkbox input "false"
type input "1758642732450"
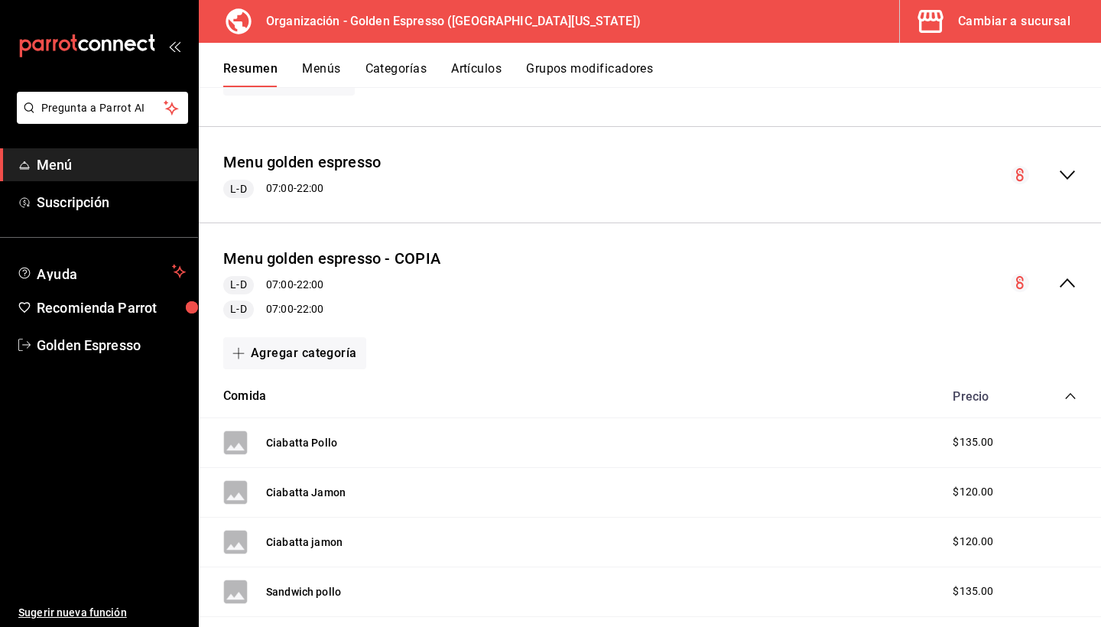
scroll to position [398, 0]
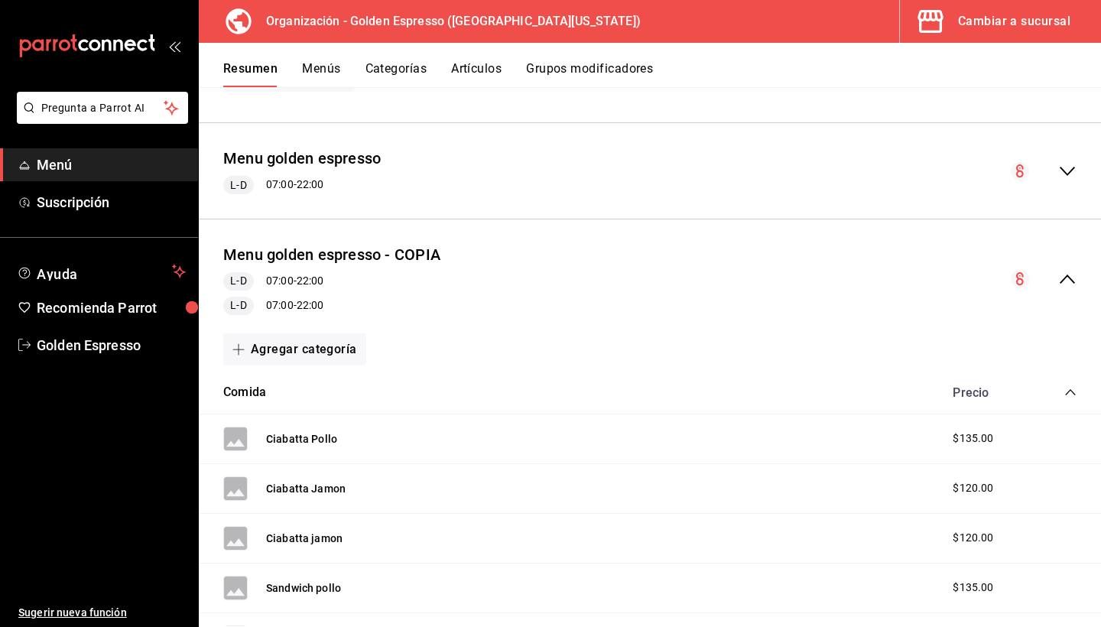
click at [244, 73] on button "Resumen" at bounding box center [250, 74] width 54 height 26
click at [110, 164] on span "Menú" at bounding box center [111, 164] width 149 height 21
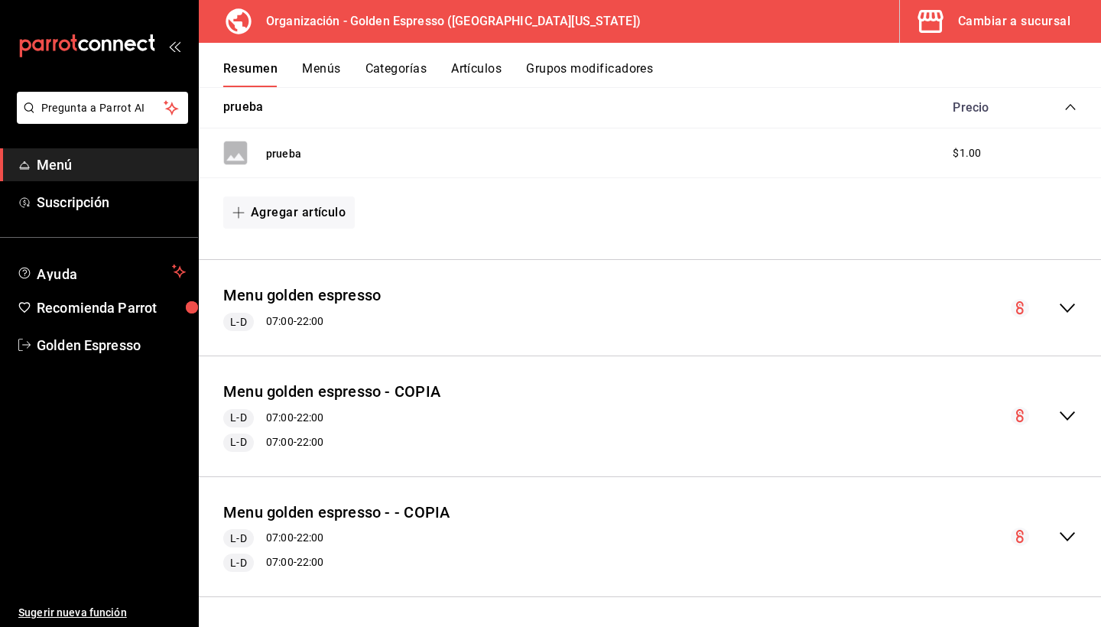
scroll to position [260, 0]
click at [414, 390] on button "Menu golden espresso - COPIA" at bounding box center [331, 392] width 217 height 22
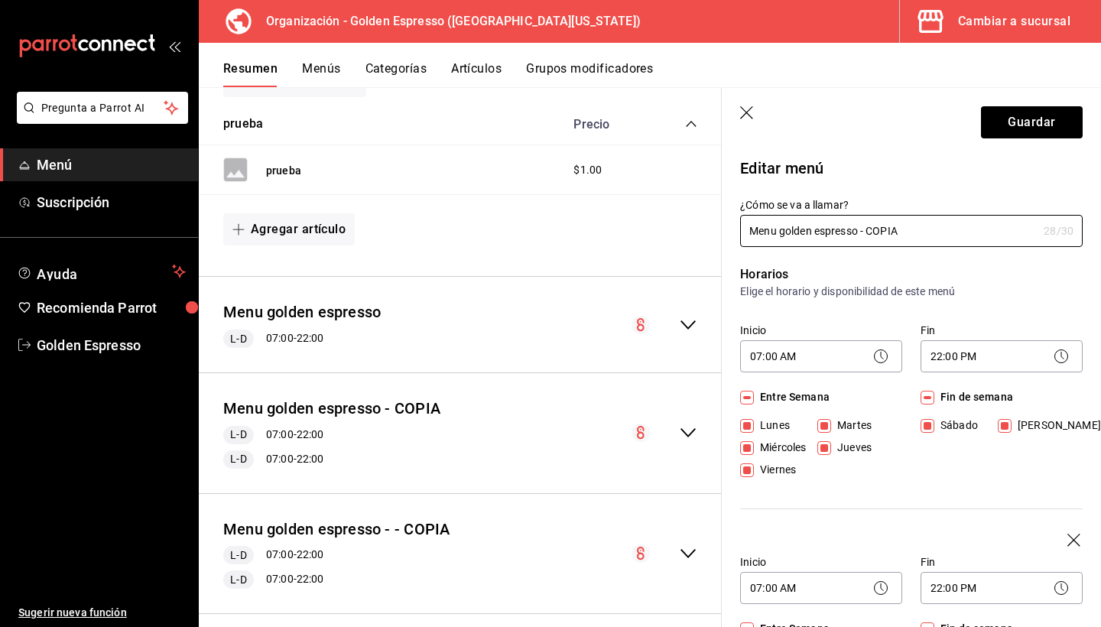
click at [748, 115] on icon "button" at bounding box center [747, 113] width 15 height 15
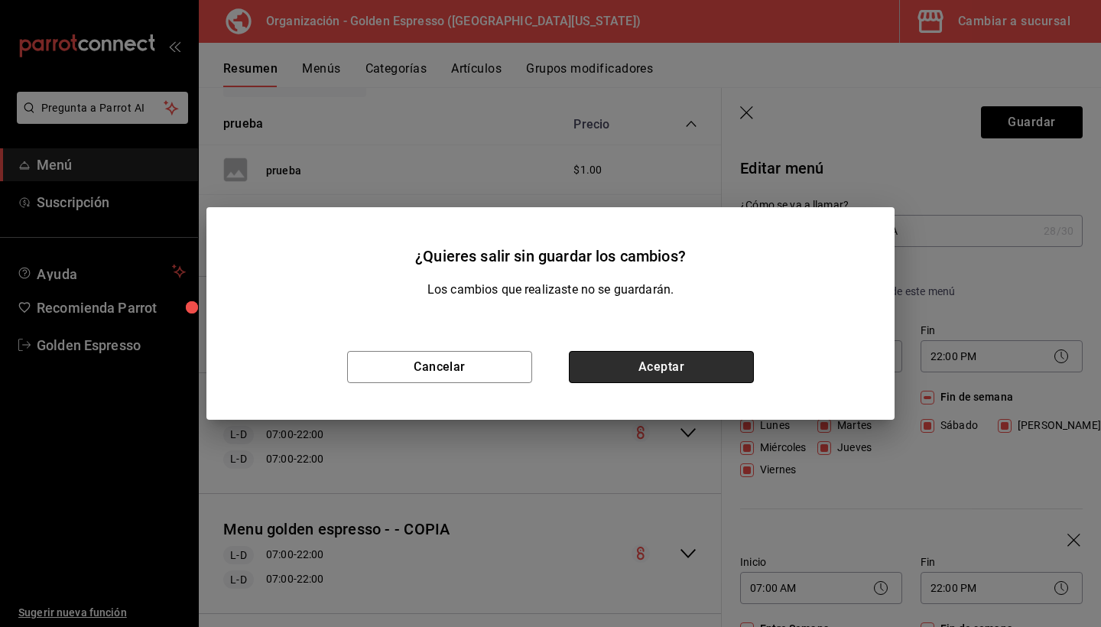
click at [647, 359] on button "Aceptar" at bounding box center [661, 367] width 185 height 32
checkbox input "false"
type input "1758642754692"
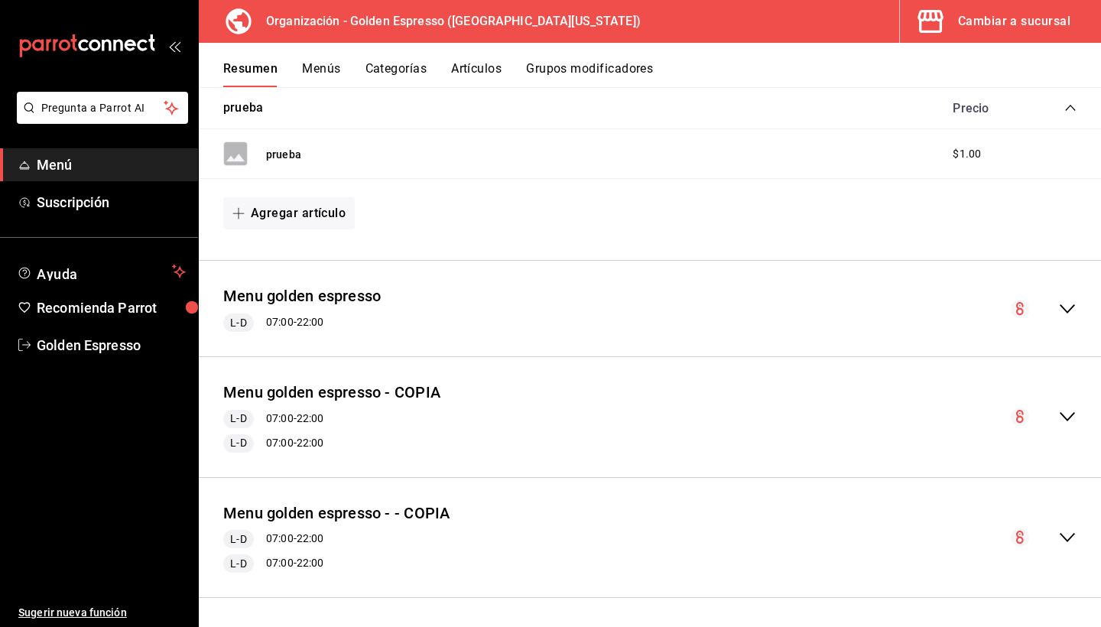
click at [963, 29] on div "Cambiar a sucursal" at bounding box center [1014, 21] width 112 height 21
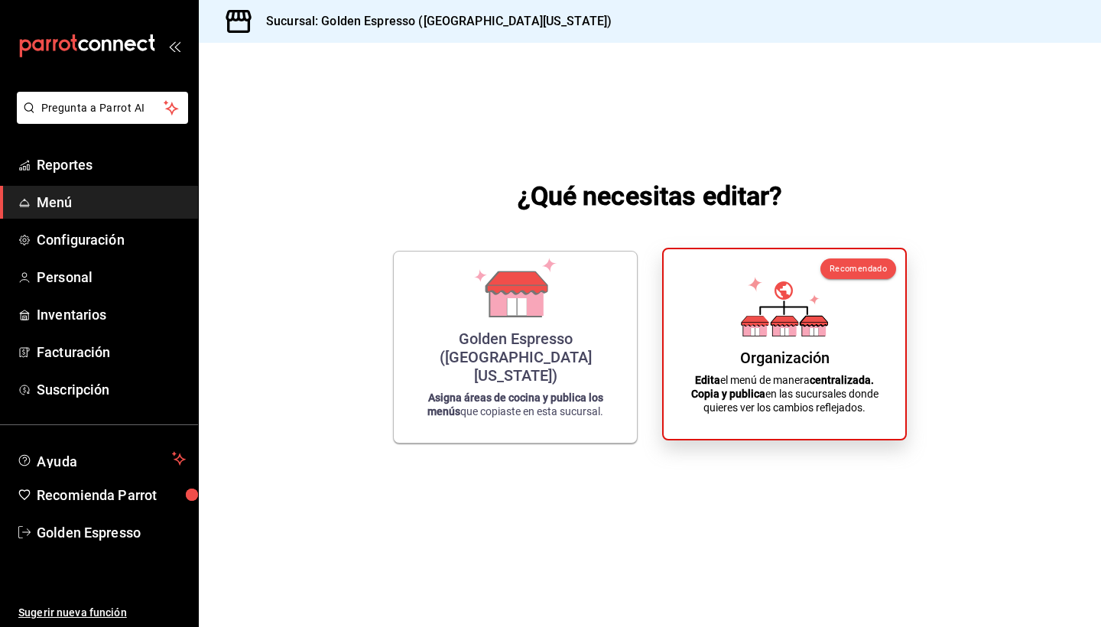
click at [765, 344] on div "Organización Edita el menú de manera centralizada. Copia y publica en las sucur…" at bounding box center [784, 343] width 205 height 165
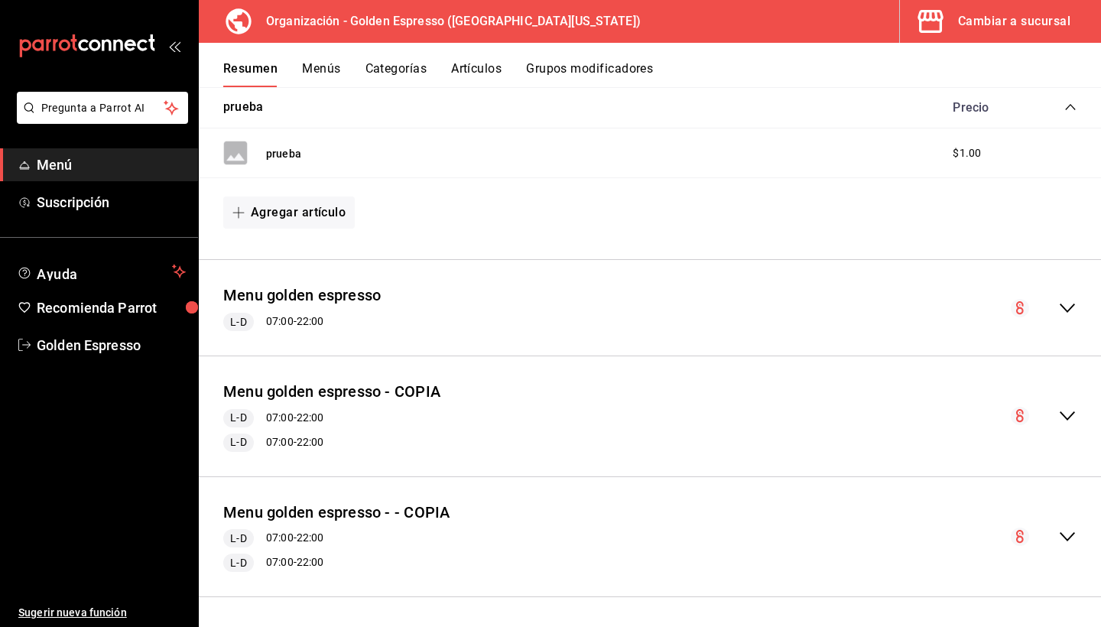
scroll to position [260, 0]
click at [1071, 414] on icon "collapse-menu-row" at bounding box center [1067, 416] width 15 height 9
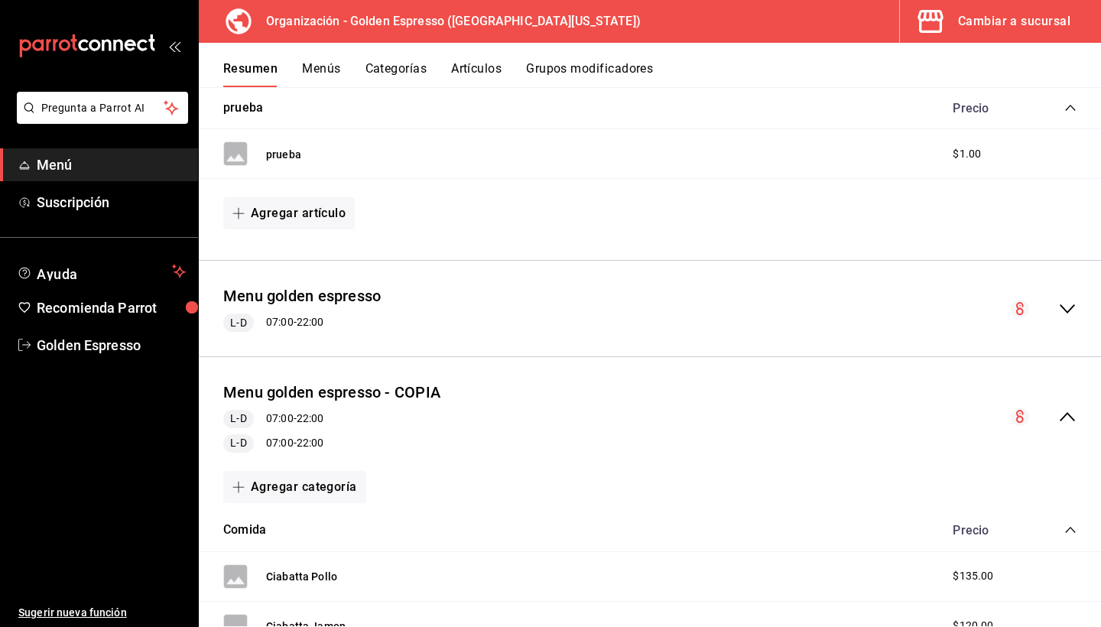
click at [482, 389] on div "Menu golden espresso - COPIA [PERSON_NAME] 07:00 - 22:00 [PERSON_NAME] 07:00 - …" at bounding box center [650, 417] width 902 height 96
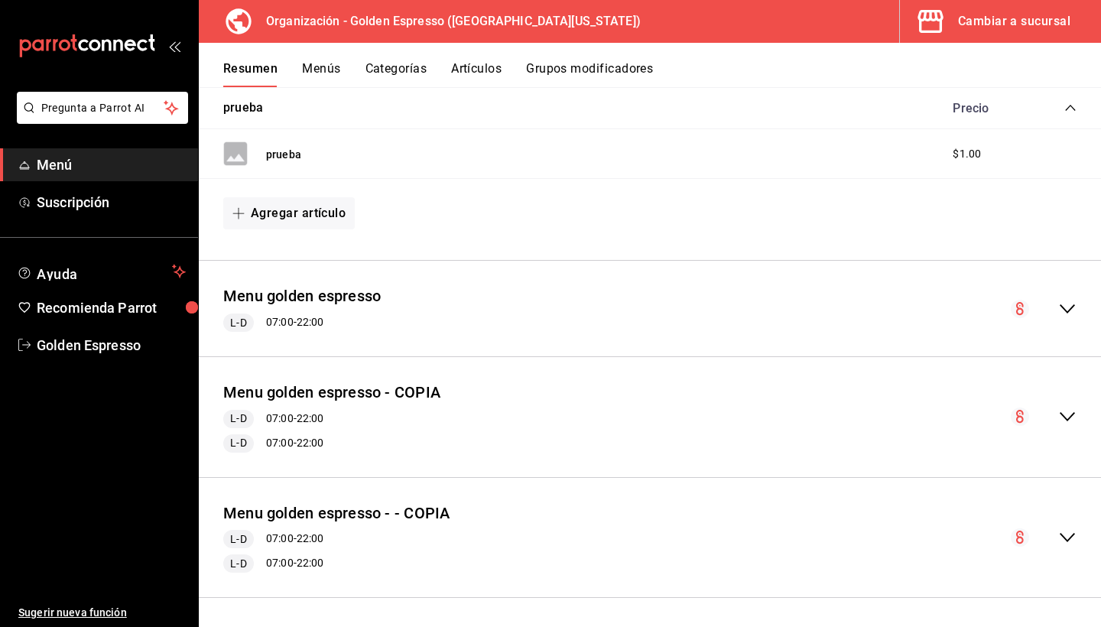
click at [321, 70] on button "Menús" at bounding box center [321, 74] width 38 height 26
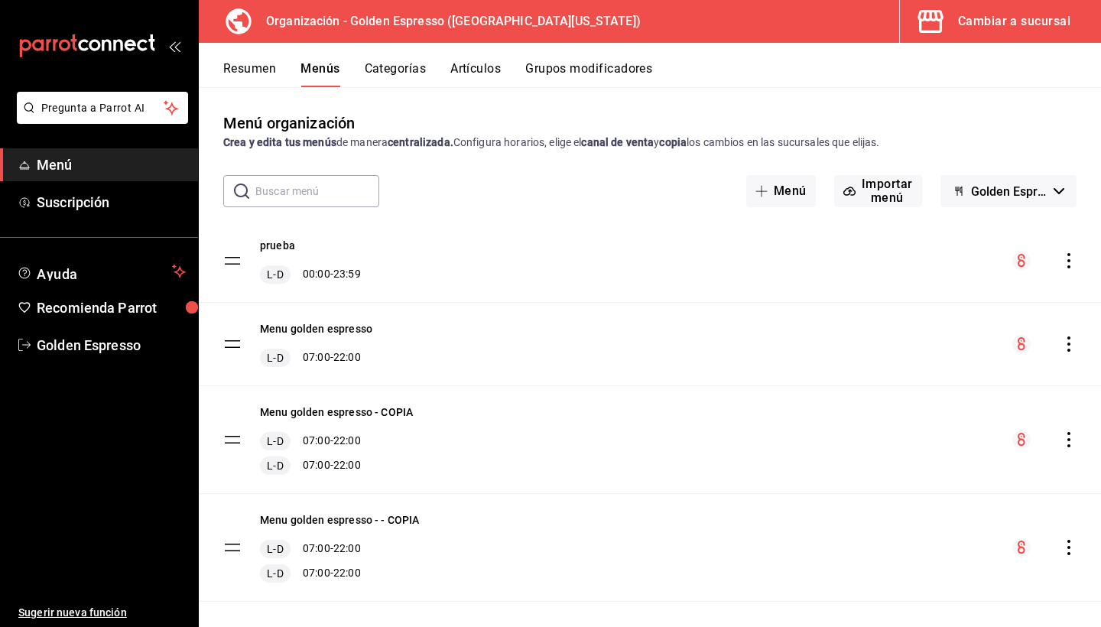
click at [1072, 444] on icon "actions" at bounding box center [1068, 439] width 15 height 15
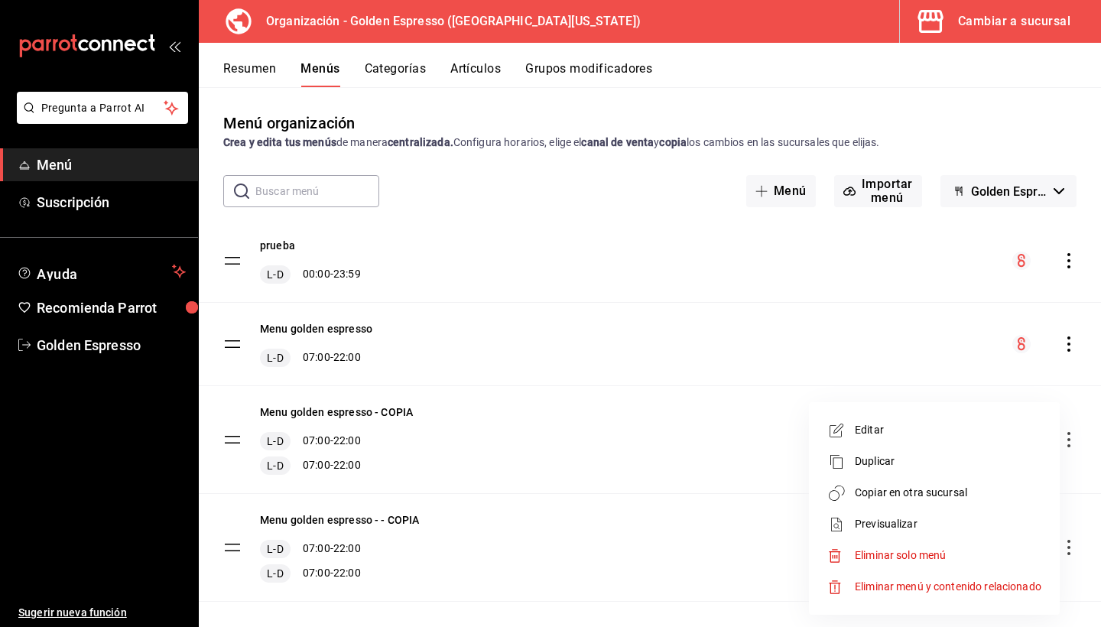
click at [953, 495] on span "Copiar en otra sucursal" at bounding box center [948, 493] width 187 height 16
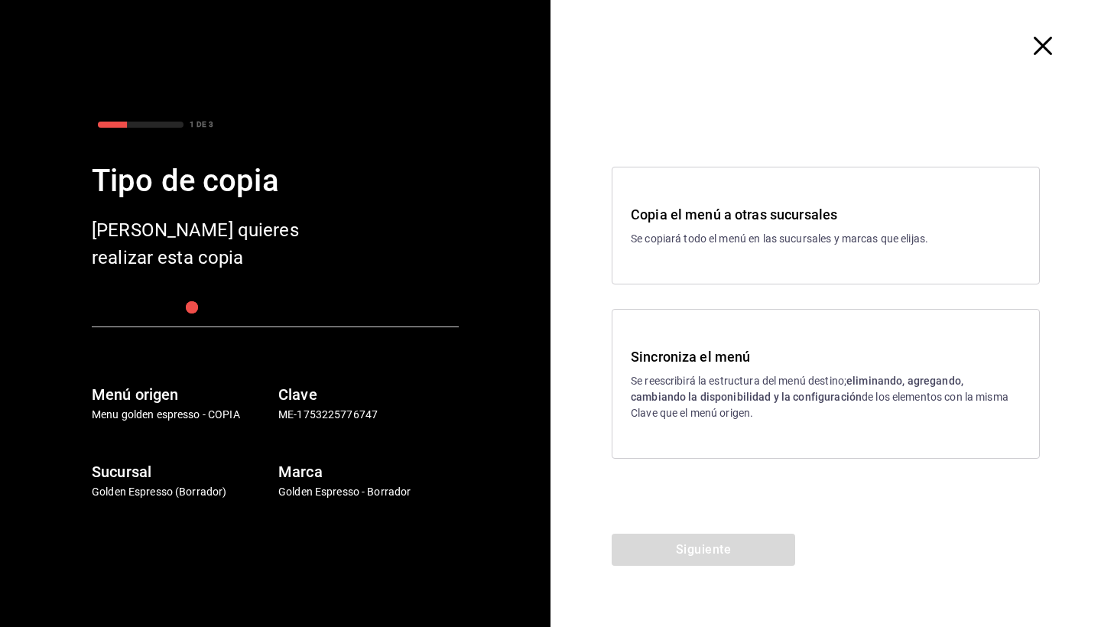
click at [794, 380] on p "Se reescribirá la estructura del menú destino; eliminando, agregando, cambiando…" at bounding box center [826, 397] width 390 height 48
click at [751, 560] on button "Siguiente" at bounding box center [703, 550] width 183 height 32
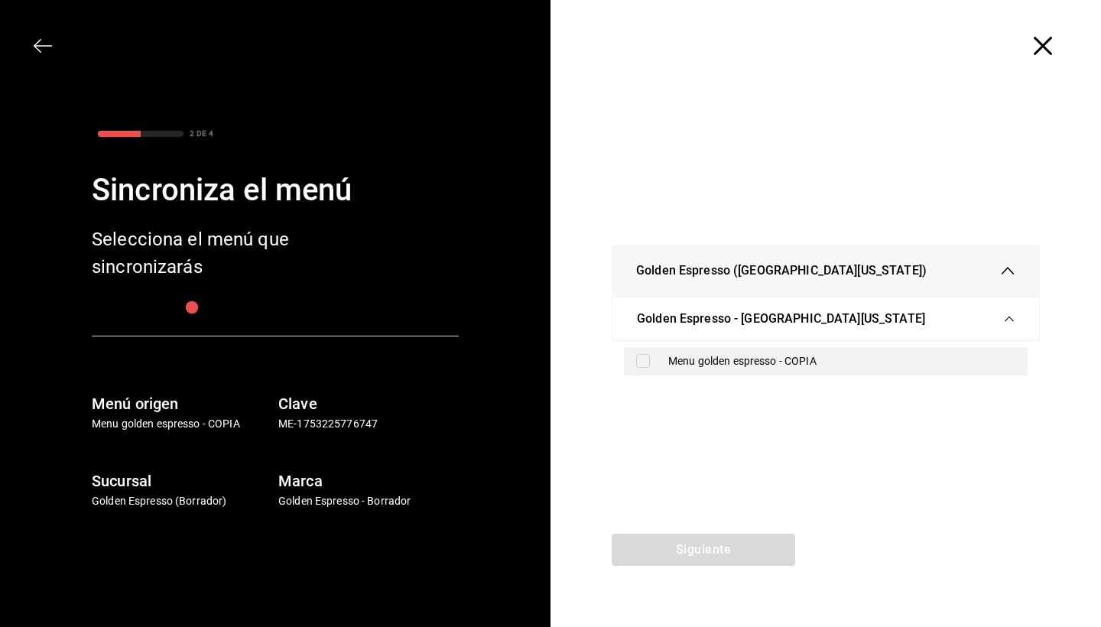
click at [754, 368] on div "Menu golden espresso - COPIA" at bounding box center [841, 361] width 347 height 16
checkbox input "true"
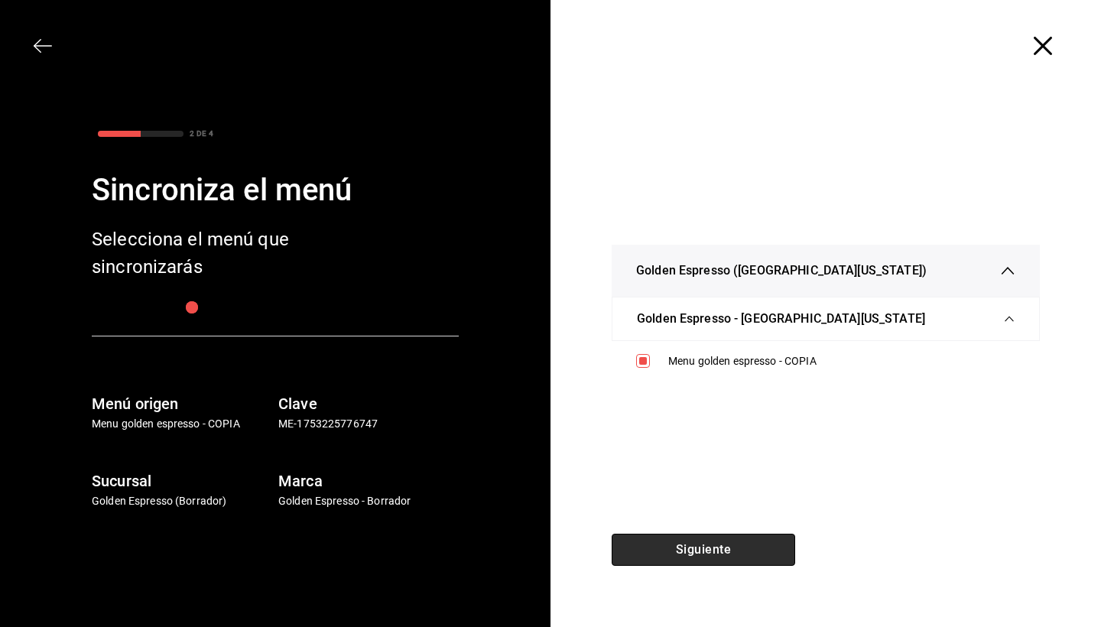
click at [742, 563] on button "Siguiente" at bounding box center [703, 550] width 183 height 32
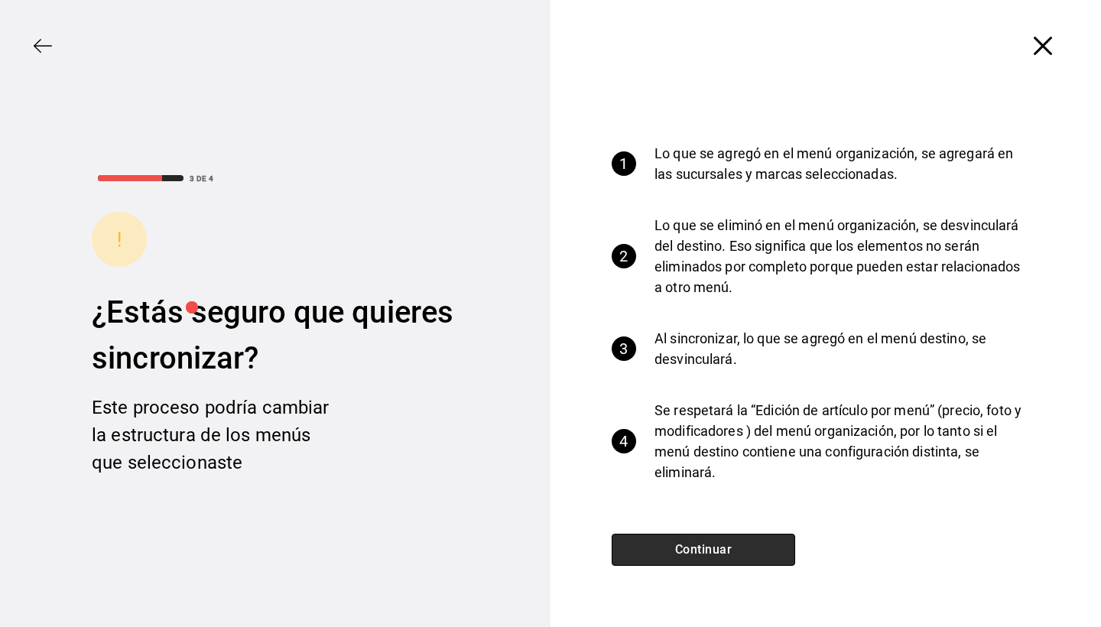
click at [742, 563] on button "Continuar" at bounding box center [703, 550] width 183 height 32
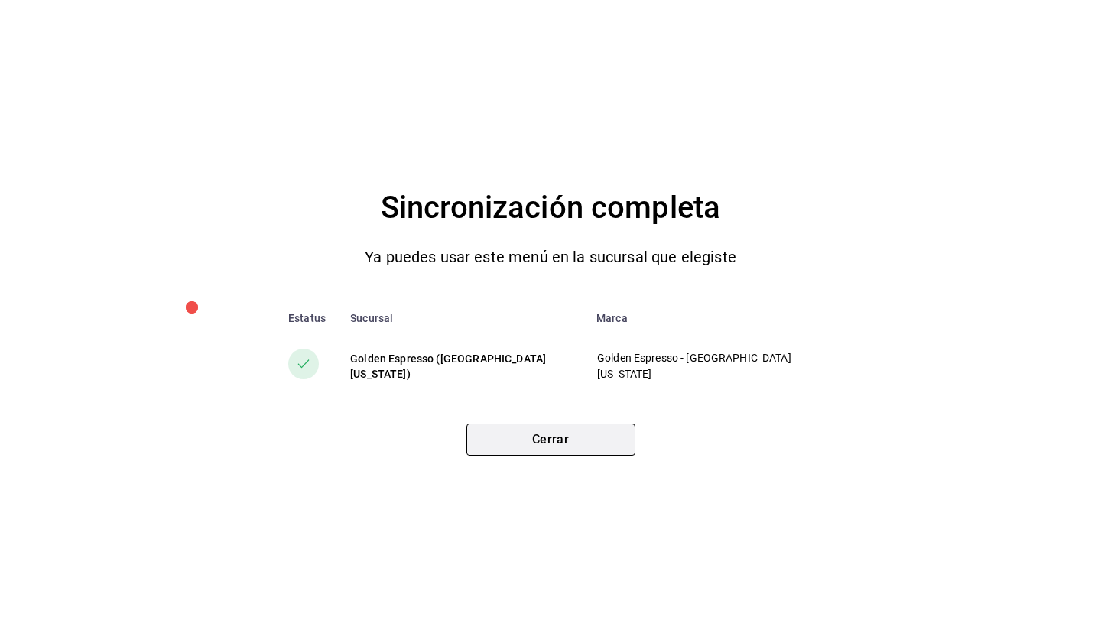
click at [589, 455] on button "Cerrar" at bounding box center [550, 440] width 169 height 32
